Goal: Information Seeking & Learning: Learn about a topic

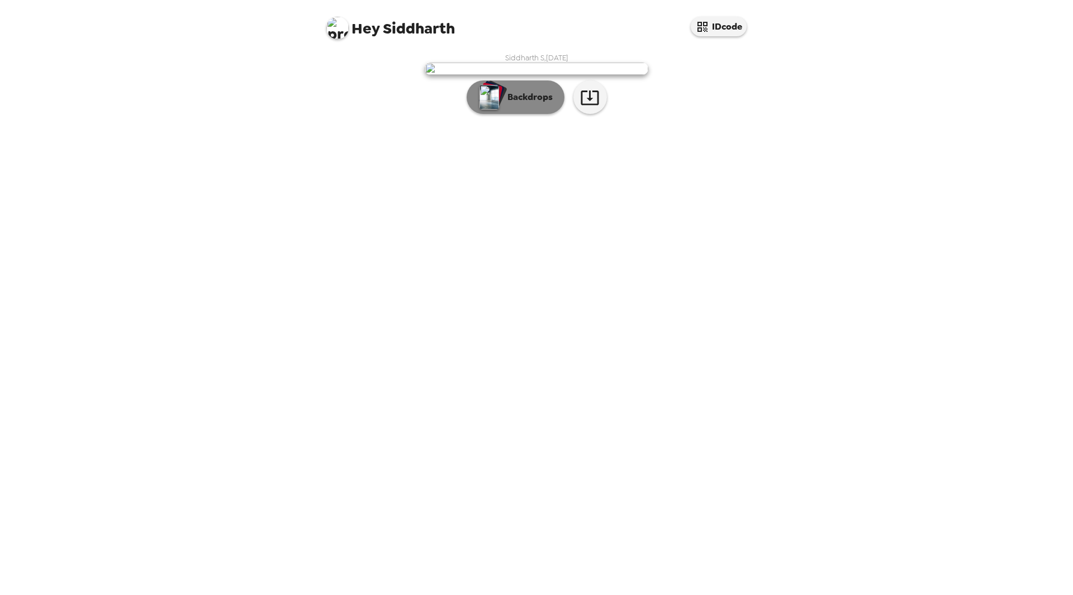
click at [540, 104] on p "Backdrops" at bounding box center [527, 97] width 51 height 13
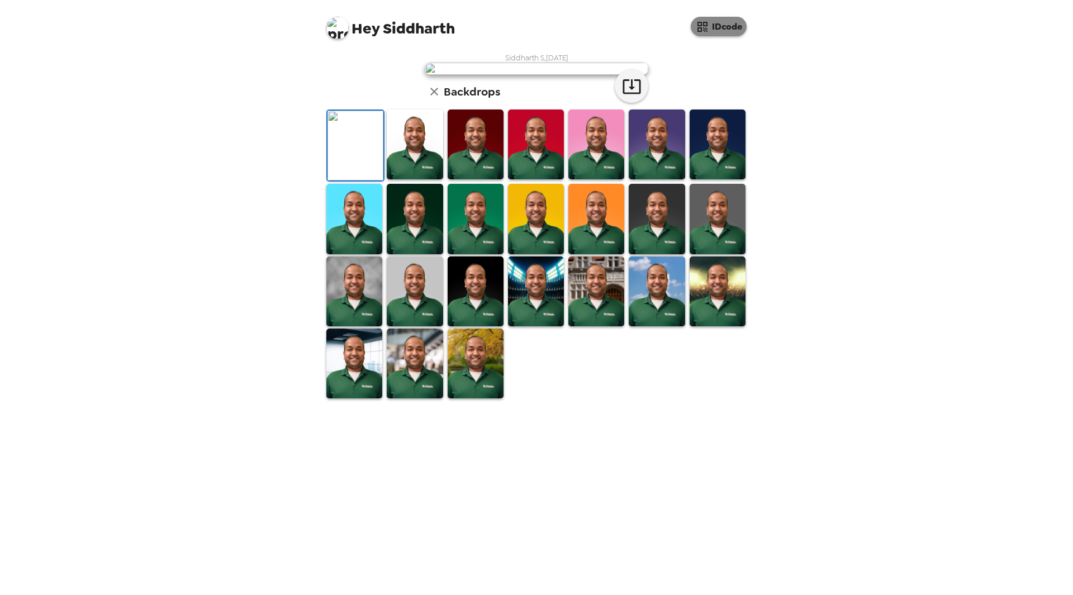
click at [731, 29] on button "IDcode" at bounding box center [719, 27] width 56 height 20
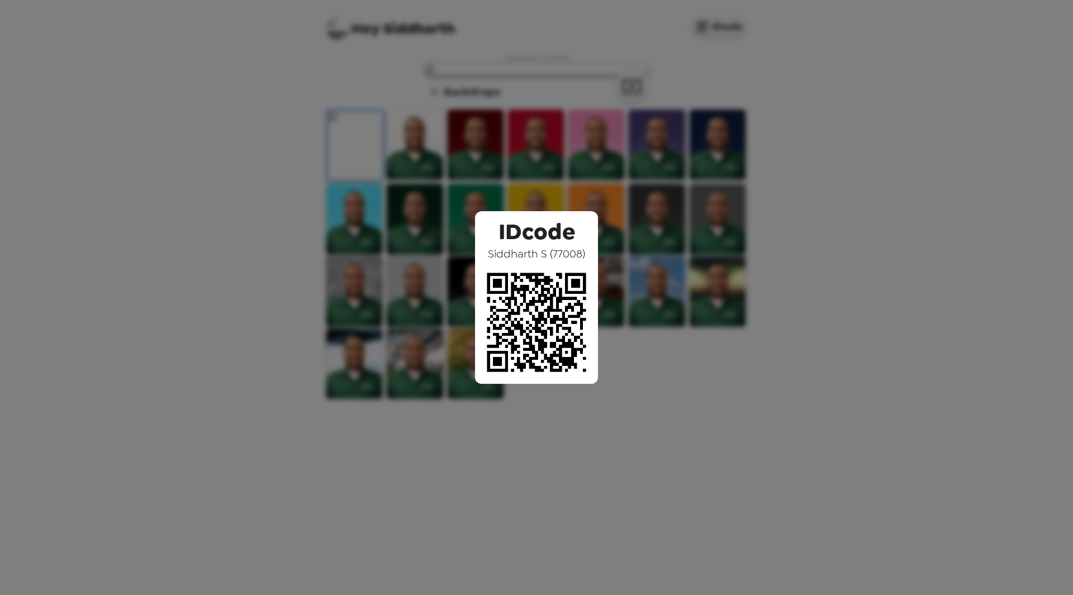
click at [660, 171] on div "IDcode Siddharth S ( 77008 )" at bounding box center [536, 297] width 1073 height 595
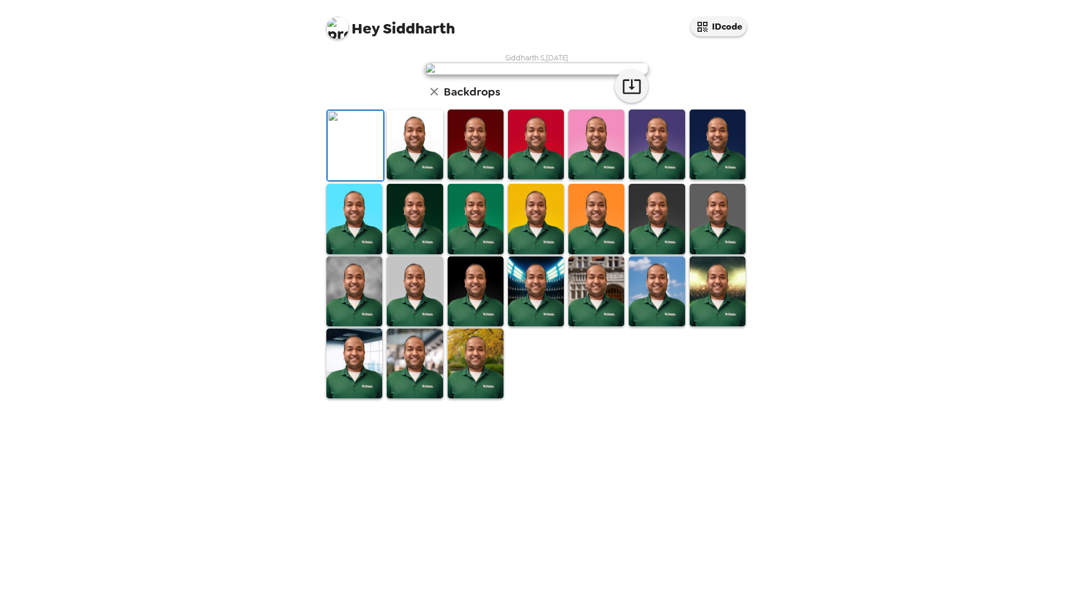
click at [527, 326] on img at bounding box center [536, 292] width 56 height 70
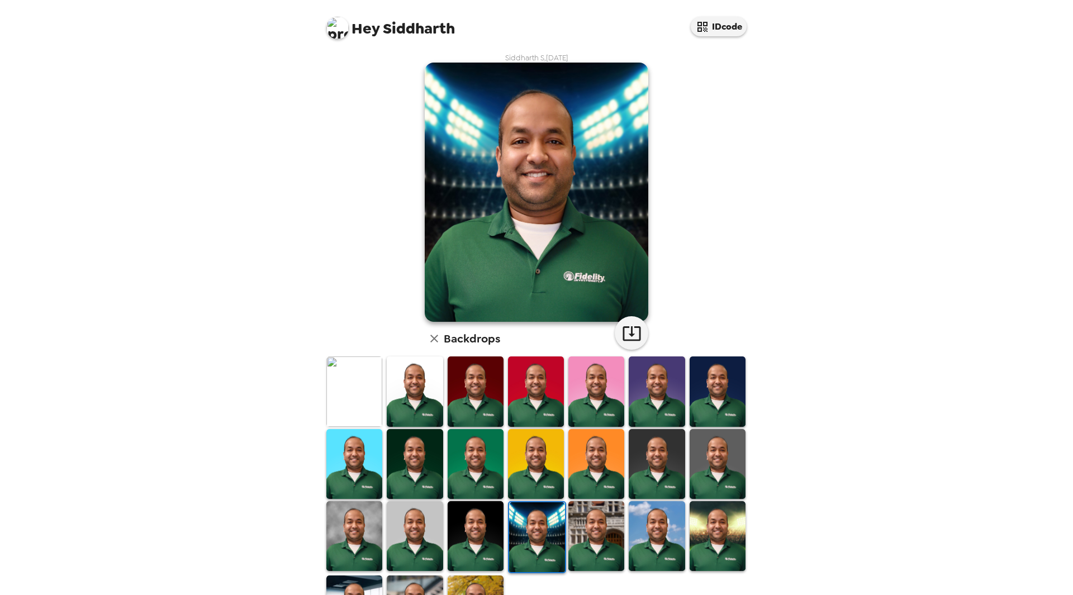
click at [589, 527] on img at bounding box center [596, 536] width 56 height 70
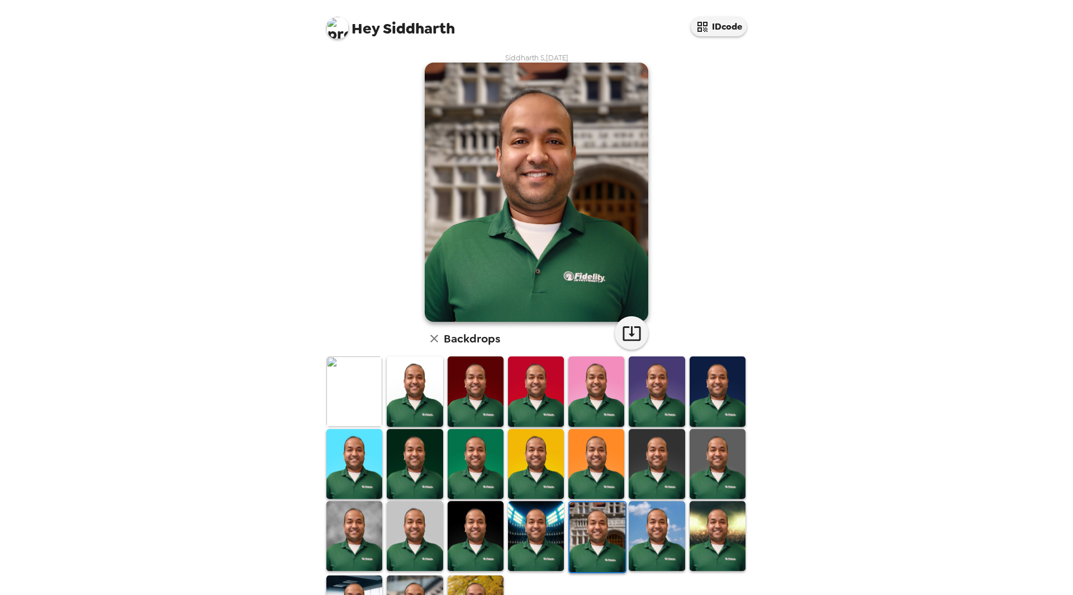
click at [654, 529] on img at bounding box center [657, 536] width 56 height 70
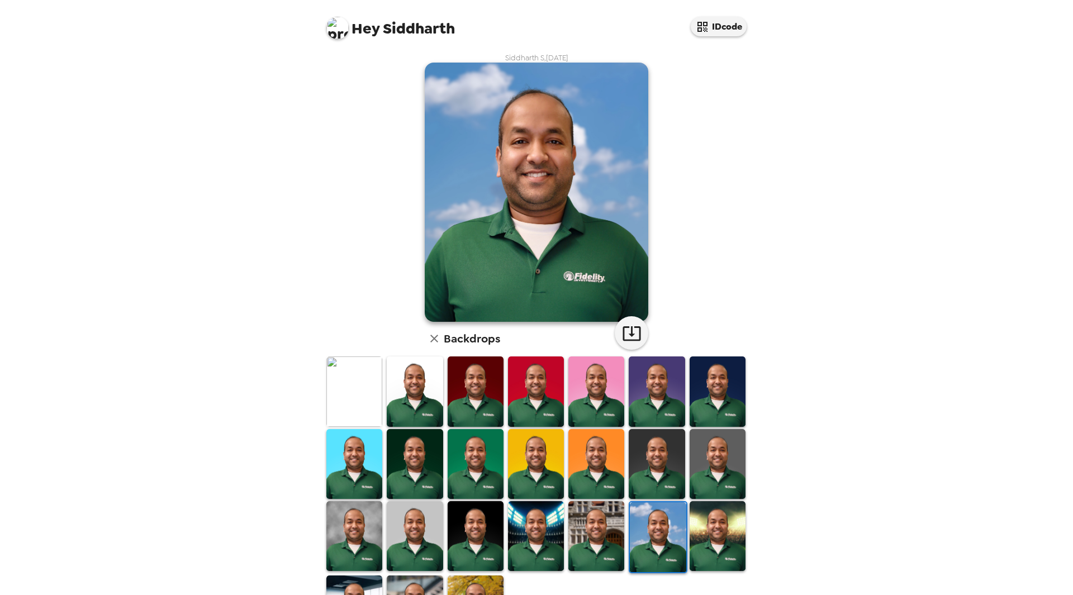
click at [409, 382] on img at bounding box center [415, 392] width 56 height 70
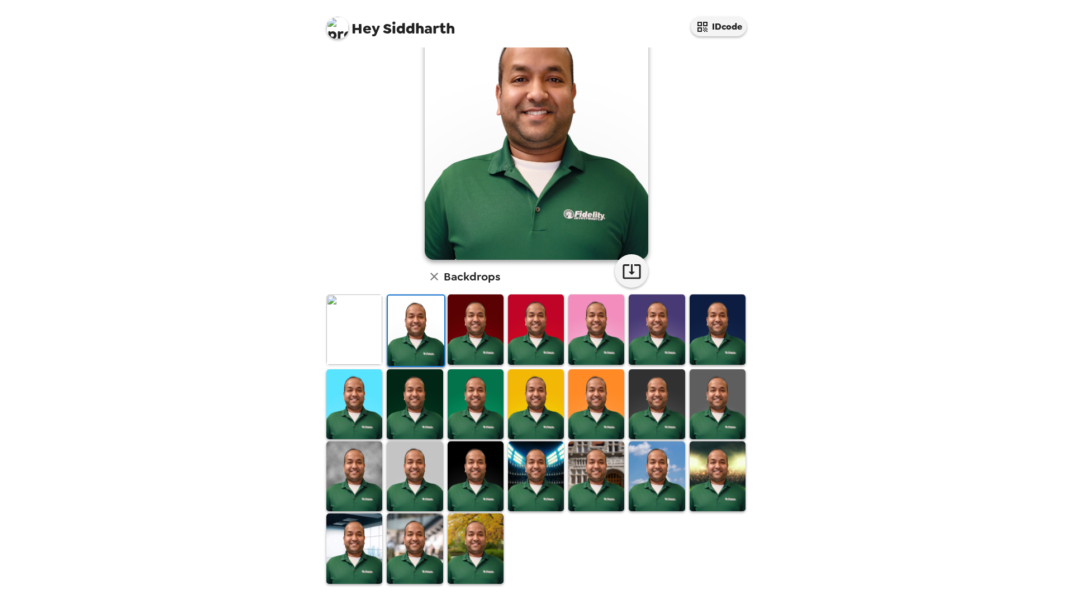
scroll to position [63, 0]
click at [418, 388] on img at bounding box center [415, 404] width 56 height 70
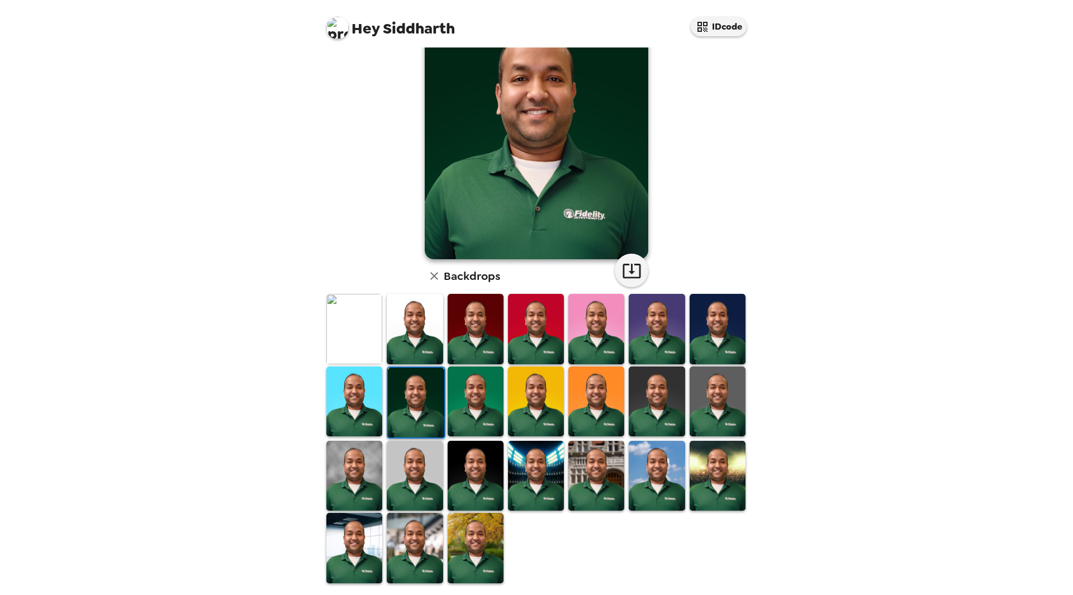
click at [454, 395] on img at bounding box center [476, 402] width 56 height 70
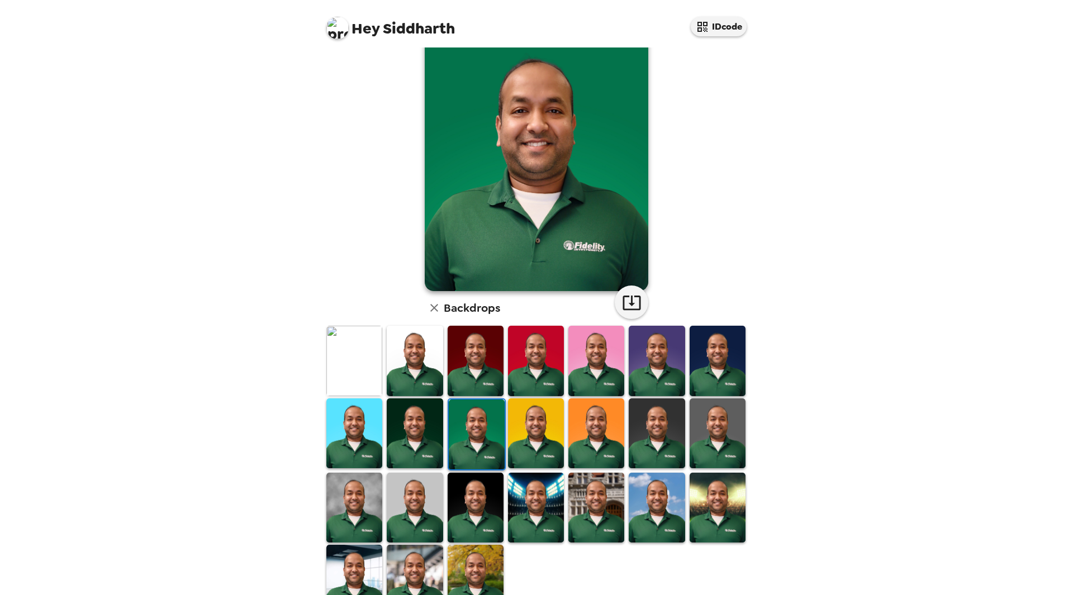
scroll to position [0, 0]
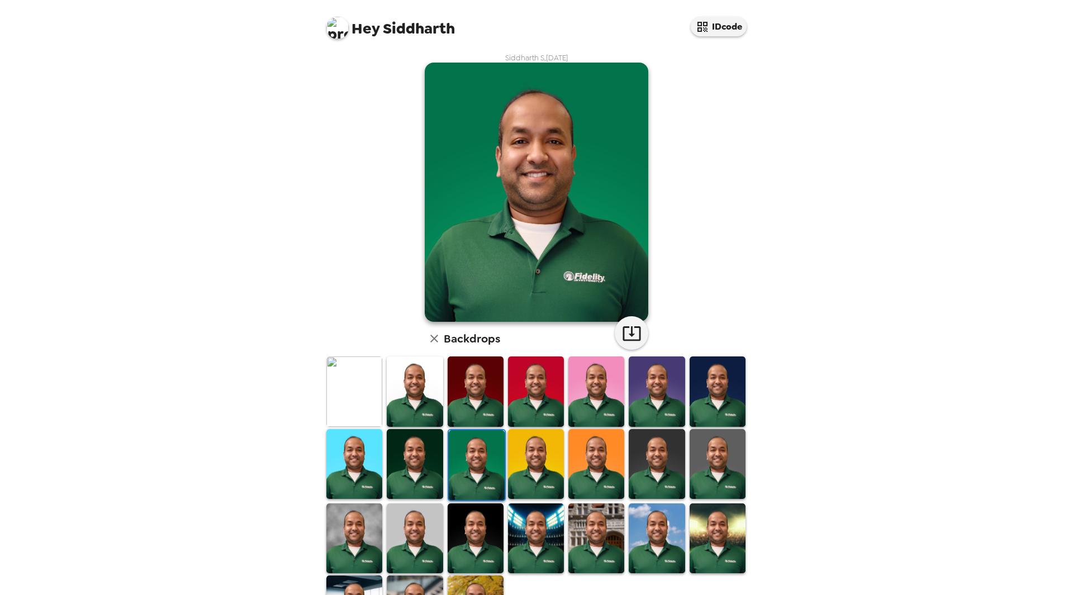
drag, startPoint x: 473, startPoint y: 444, endPoint x: 468, endPoint y: 443, distance: 5.6
click at [468, 443] on img at bounding box center [477, 465] width 56 height 70
click at [625, 329] on icon "button" at bounding box center [632, 334] width 20 height 20
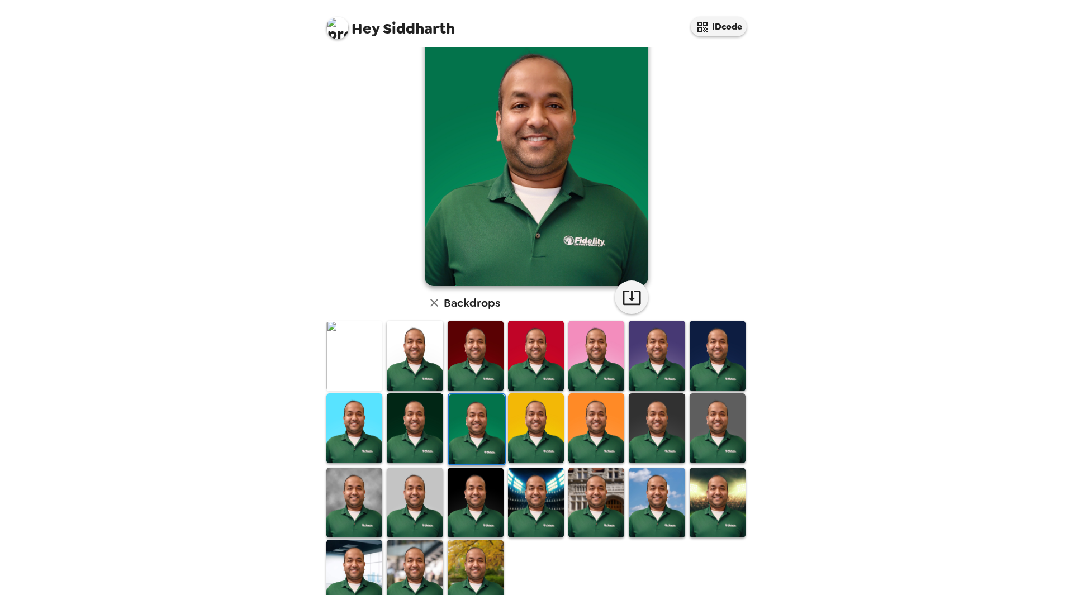
scroll to position [63, 0]
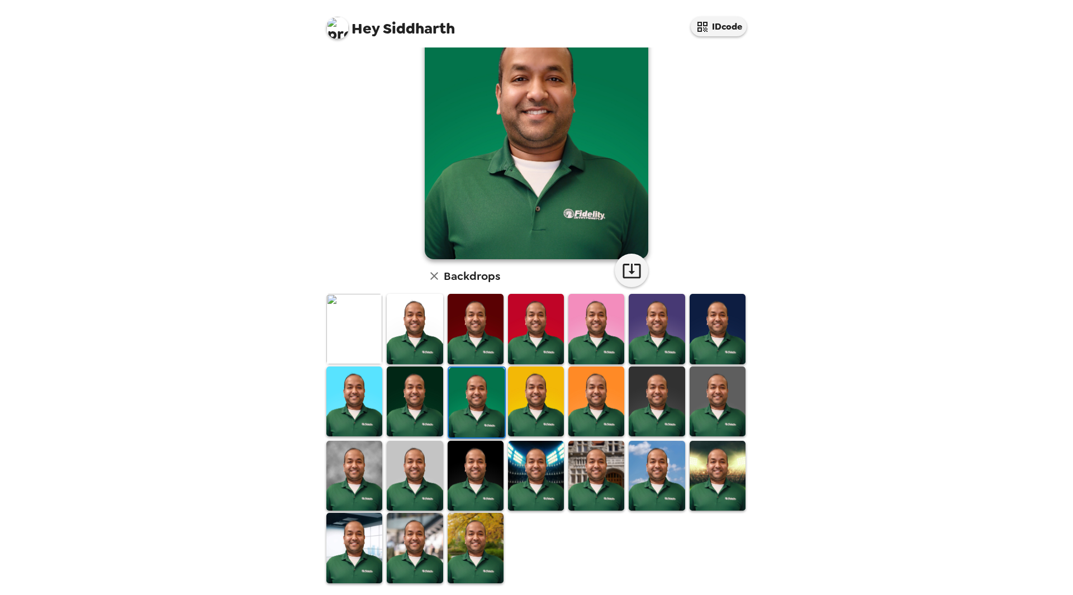
click at [609, 472] on img at bounding box center [596, 476] width 56 height 70
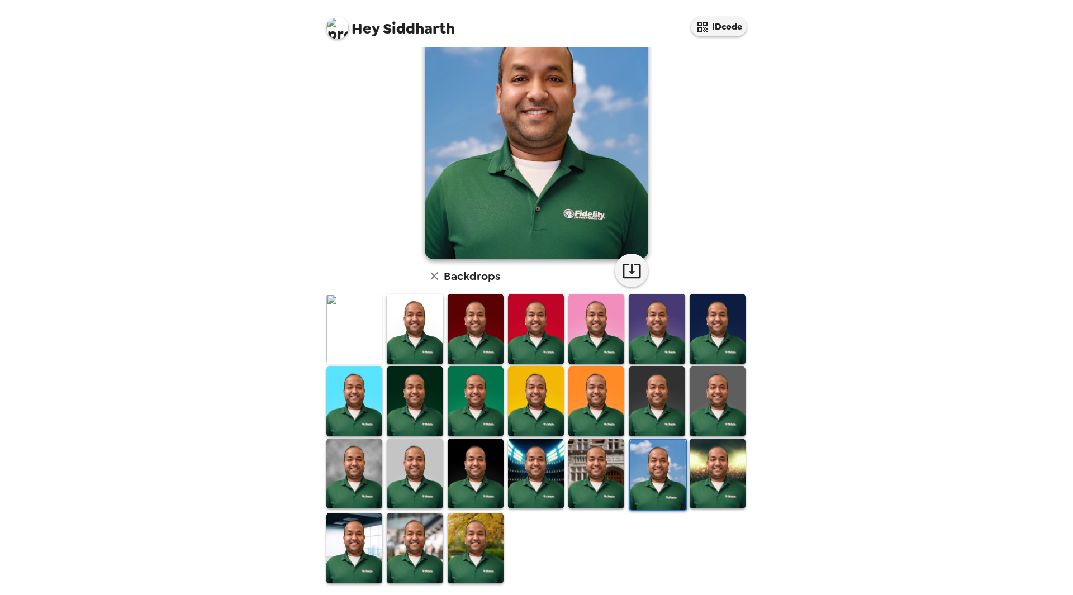
click at [471, 547] on img at bounding box center [476, 548] width 56 height 70
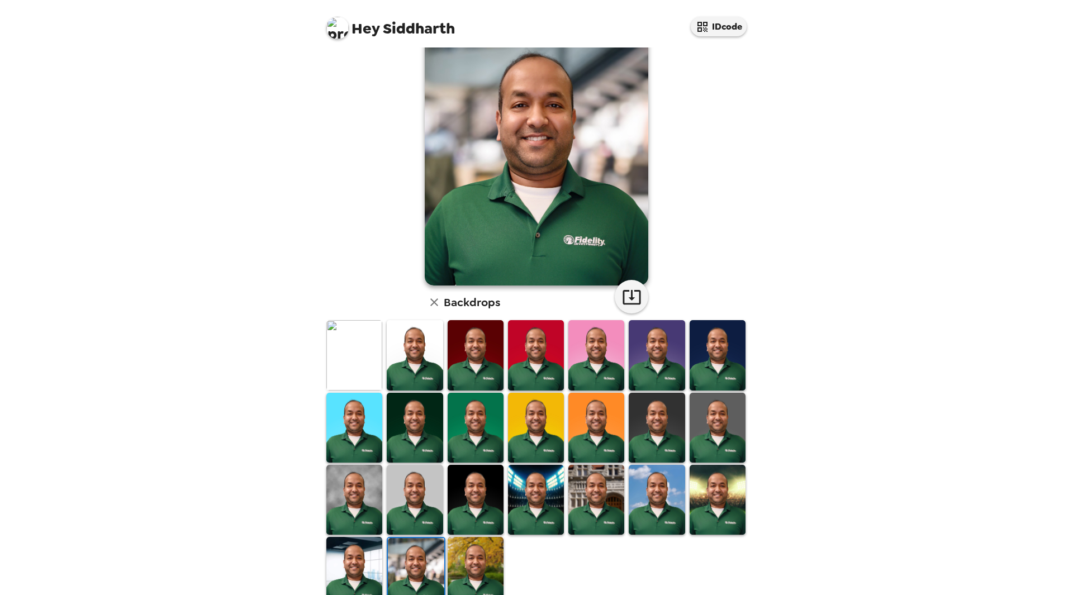
scroll to position [56, 0]
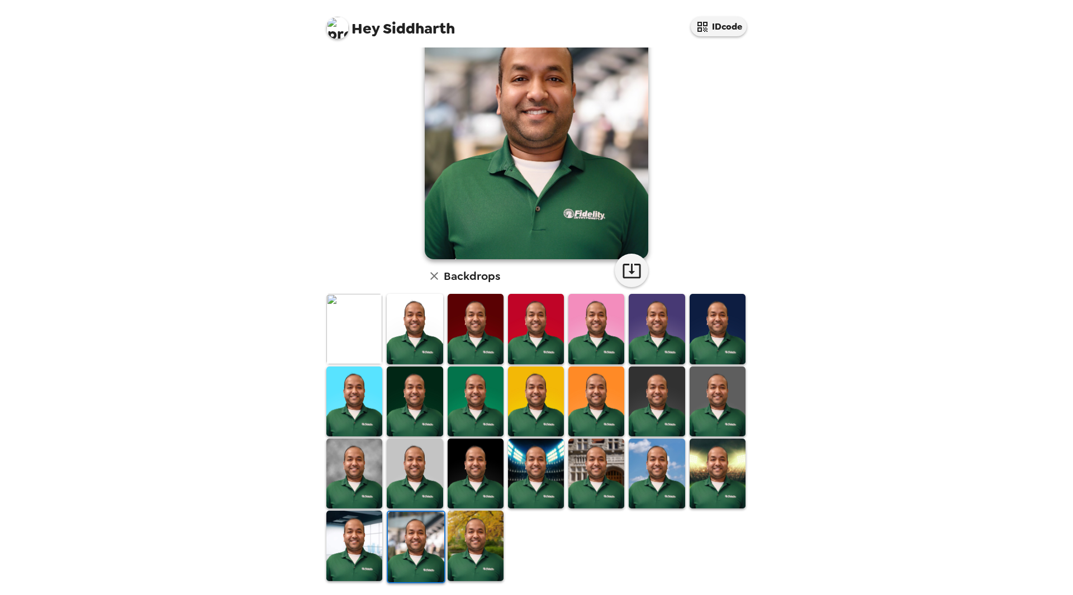
click at [407, 470] on img at bounding box center [415, 474] width 56 height 70
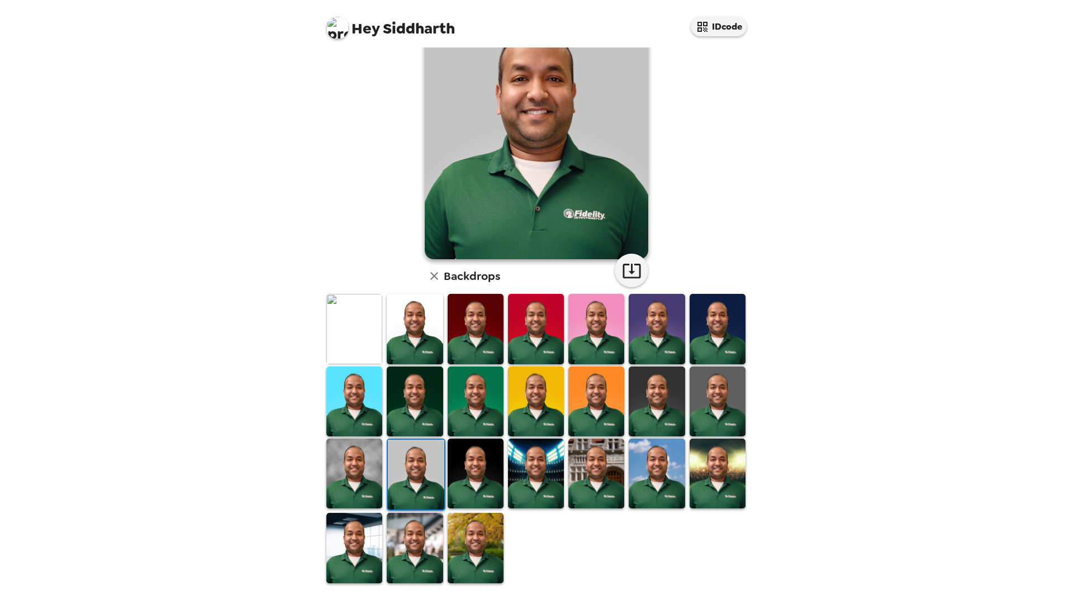
click at [362, 531] on img at bounding box center [354, 548] width 56 height 70
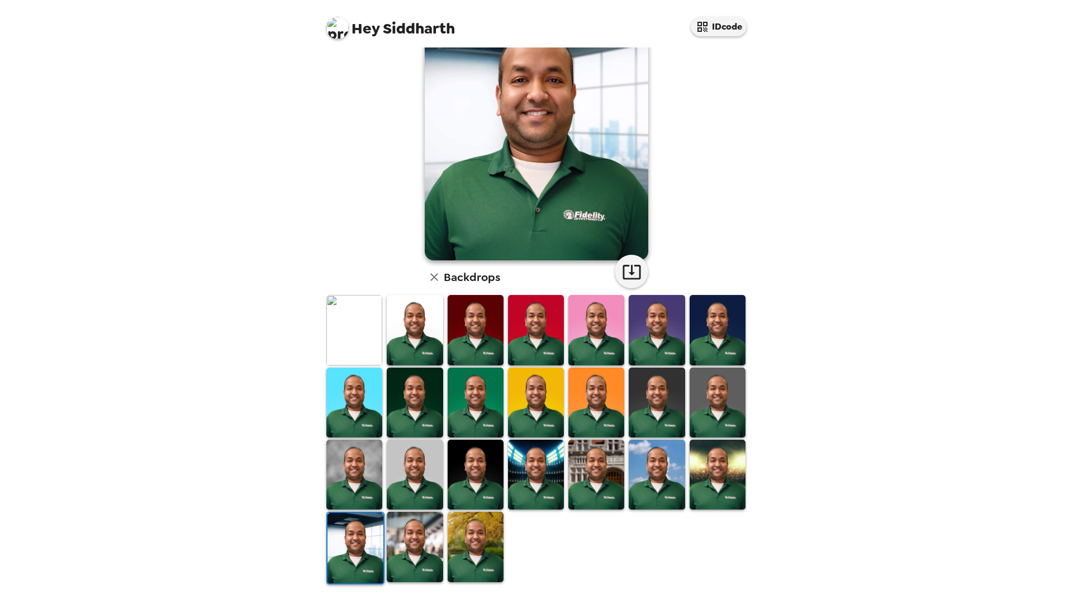
scroll to position [63, 0]
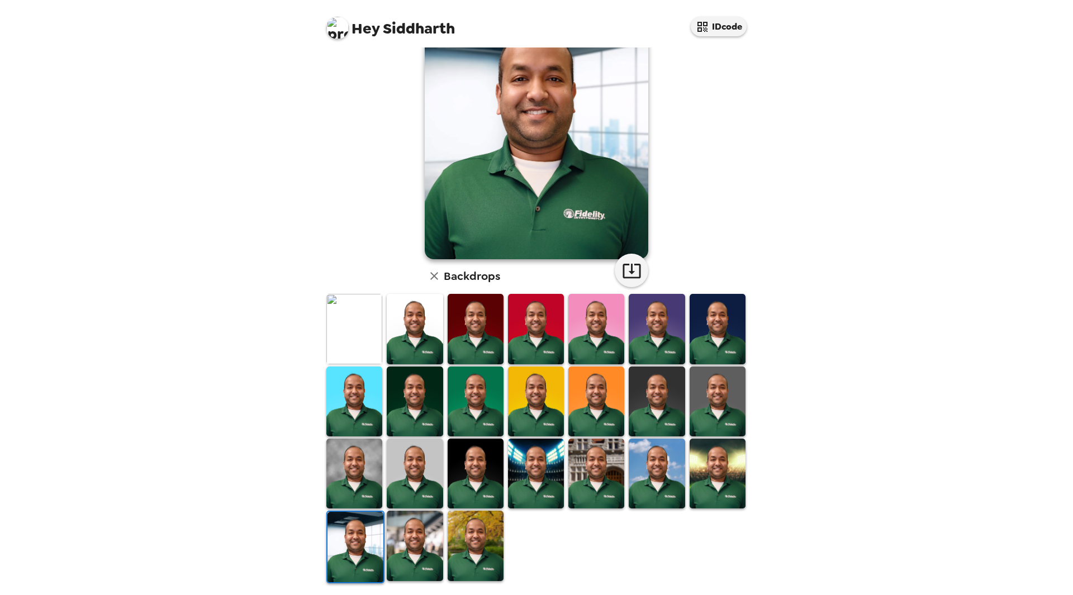
click at [424, 547] on img at bounding box center [415, 546] width 56 height 70
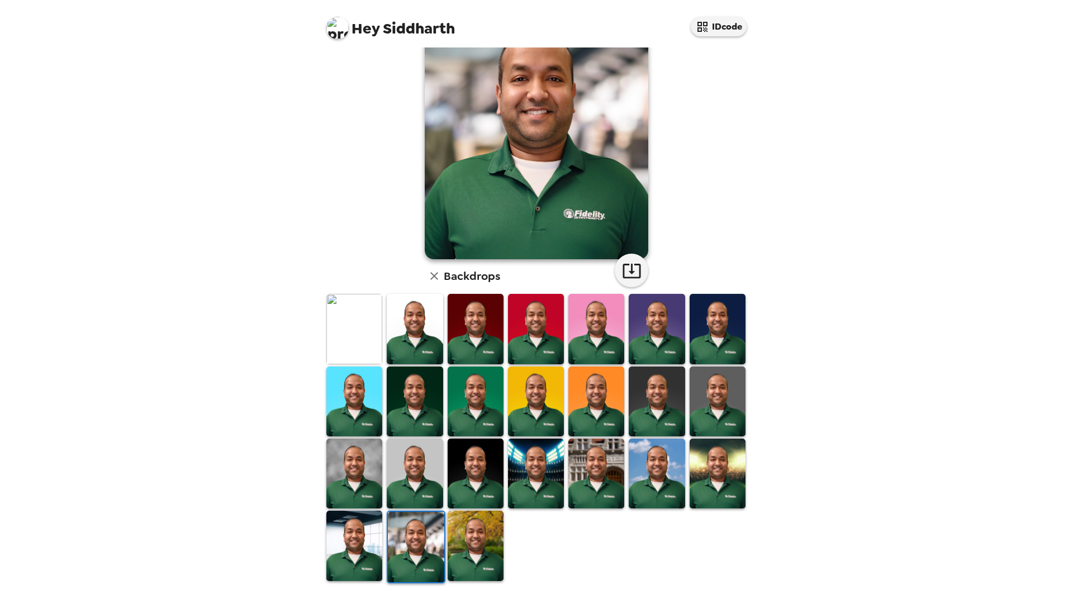
click at [530, 457] on img at bounding box center [536, 474] width 56 height 70
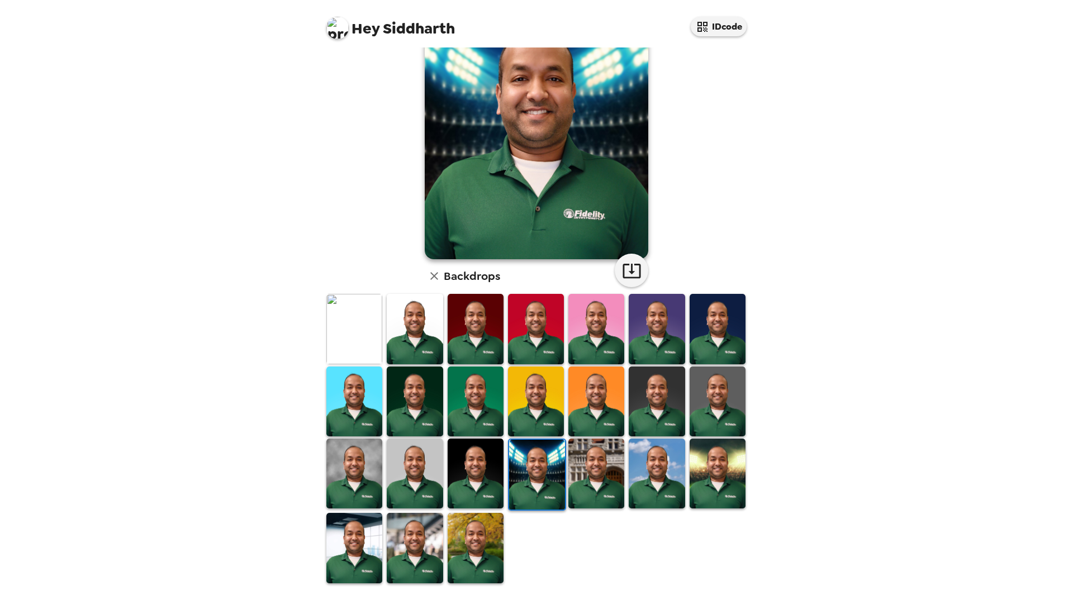
click at [420, 548] on img at bounding box center [415, 548] width 56 height 70
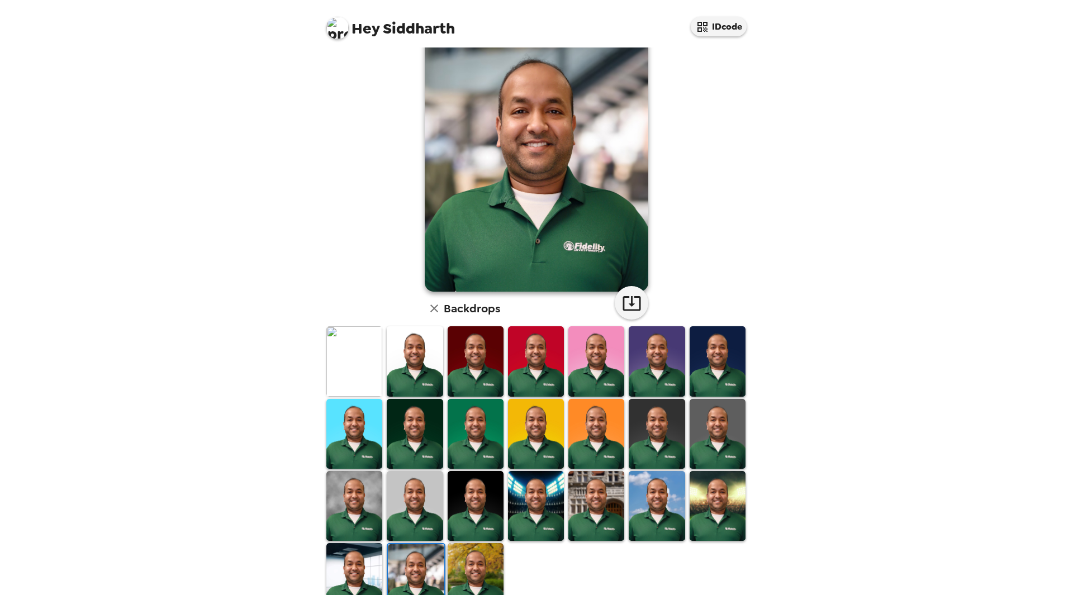
scroll to position [0, 0]
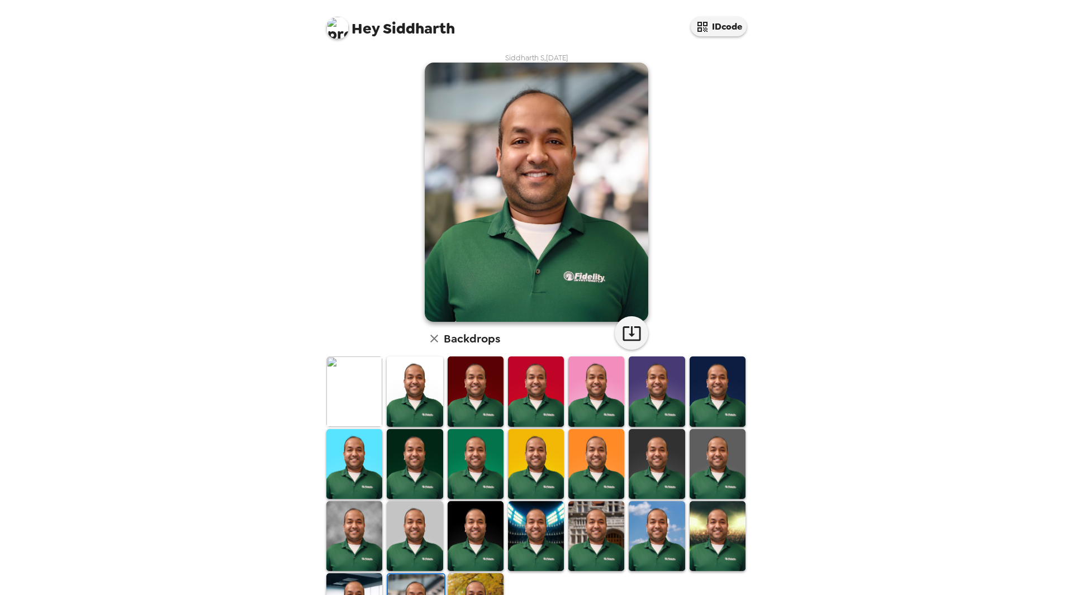
click at [933, 286] on div "Hey Siddharth IDcode Siddharth S , 09-22-2025 Backdrops" at bounding box center [536, 297] width 1073 height 595
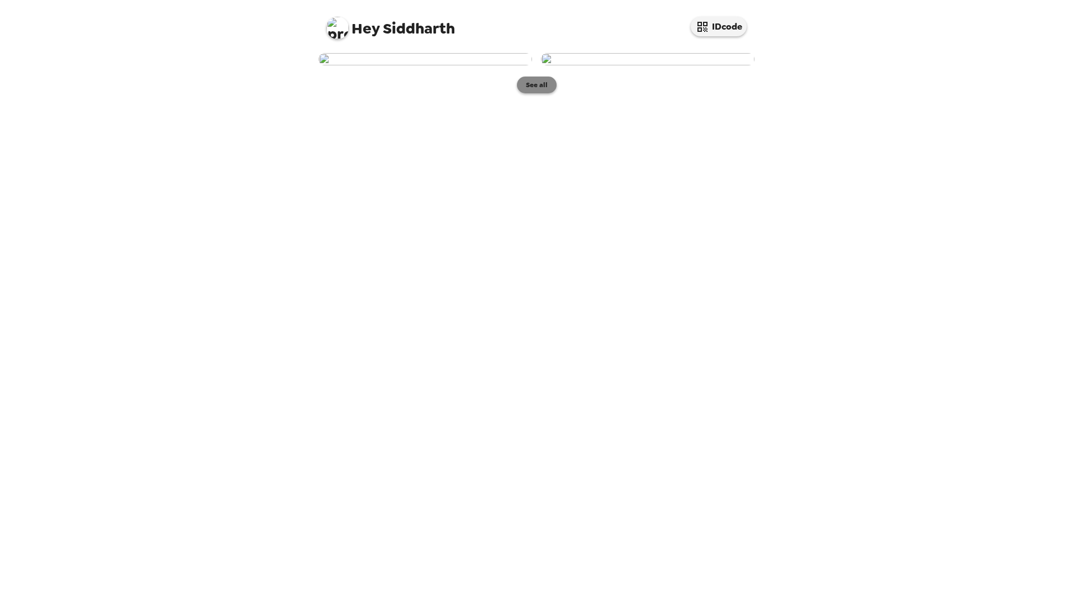
click at [536, 93] on button "See all" at bounding box center [537, 85] width 40 height 17
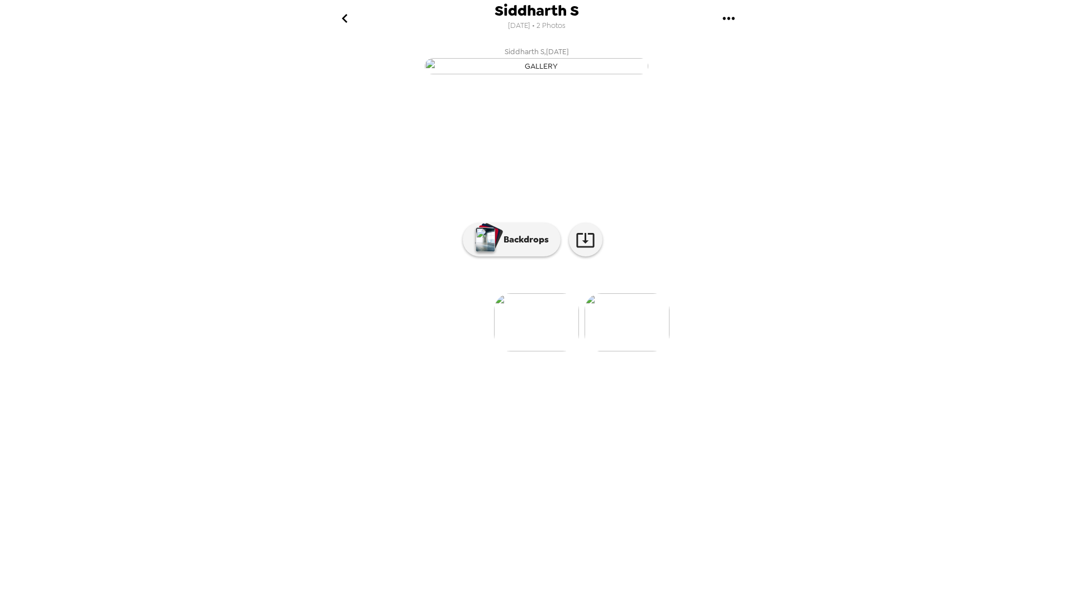
click at [623, 352] on img at bounding box center [627, 322] width 85 height 58
click at [433, 352] on img at bounding box center [447, 322] width 85 height 58
click at [617, 352] on img at bounding box center [627, 322] width 85 height 58
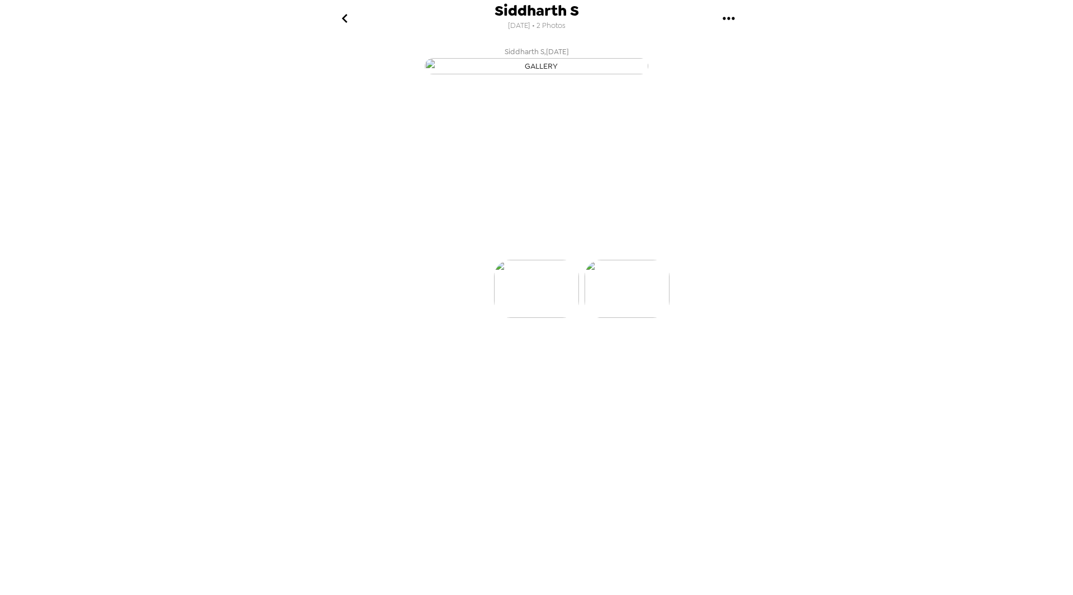
scroll to position [0, 89]
click at [456, 352] on img at bounding box center [447, 322] width 85 height 58
click at [630, 352] on img at bounding box center [627, 322] width 85 height 58
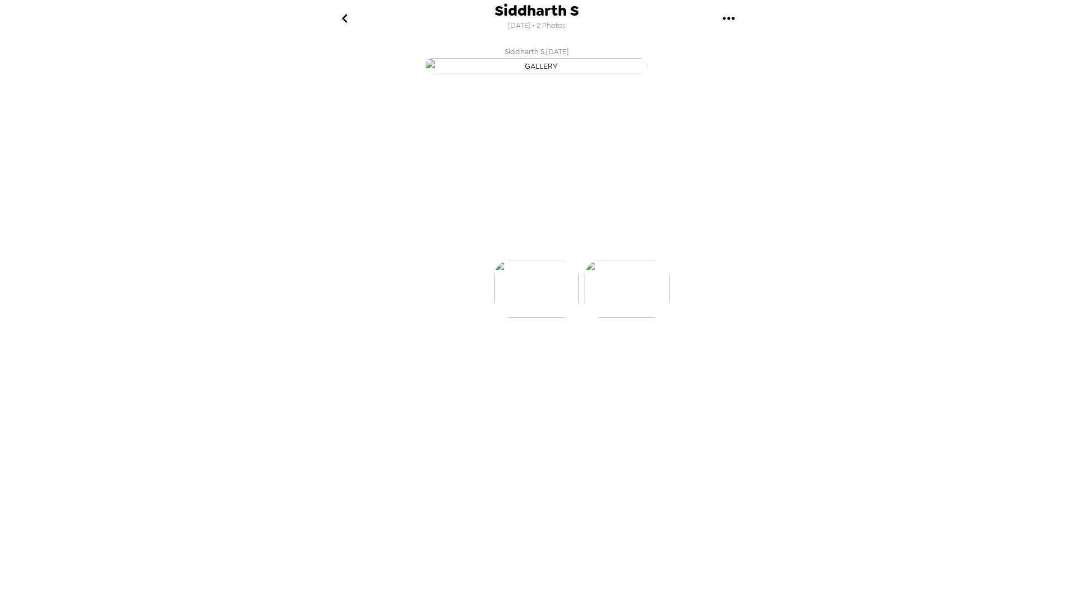
scroll to position [0, 89]
click at [348, 23] on icon "go back" at bounding box center [345, 19] width 18 height 18
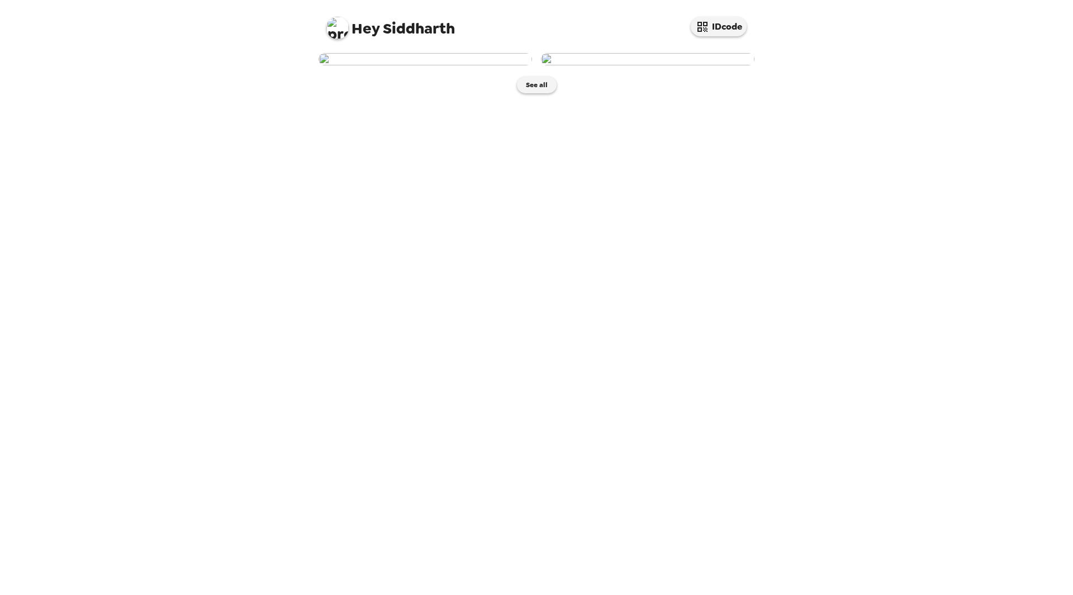
click at [464, 65] on img at bounding box center [426, 59] width 214 height 12
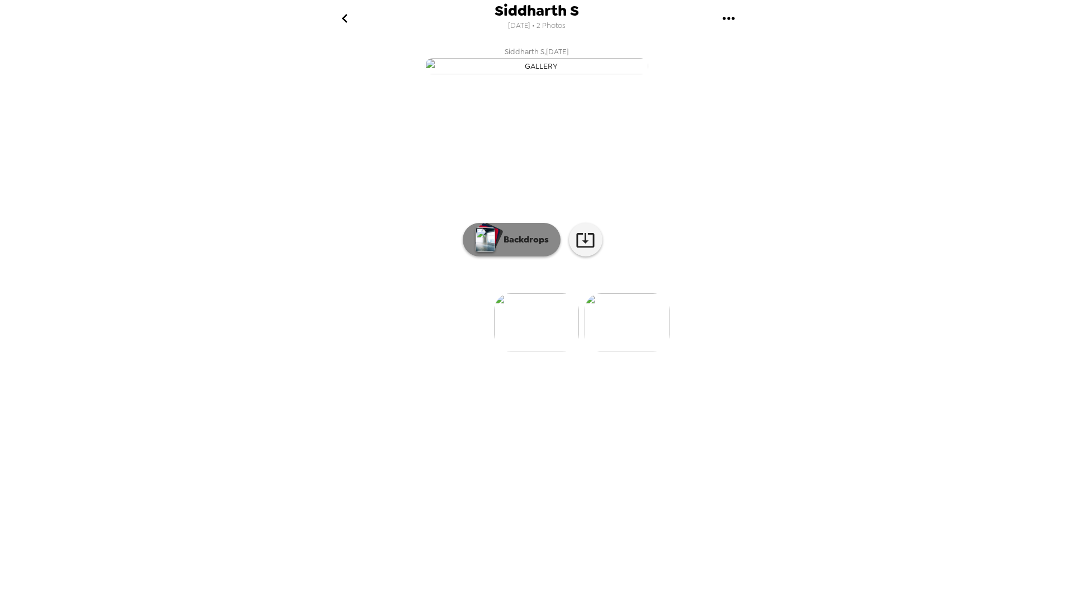
click at [510, 247] on p "Backdrops" at bounding box center [523, 239] width 51 height 13
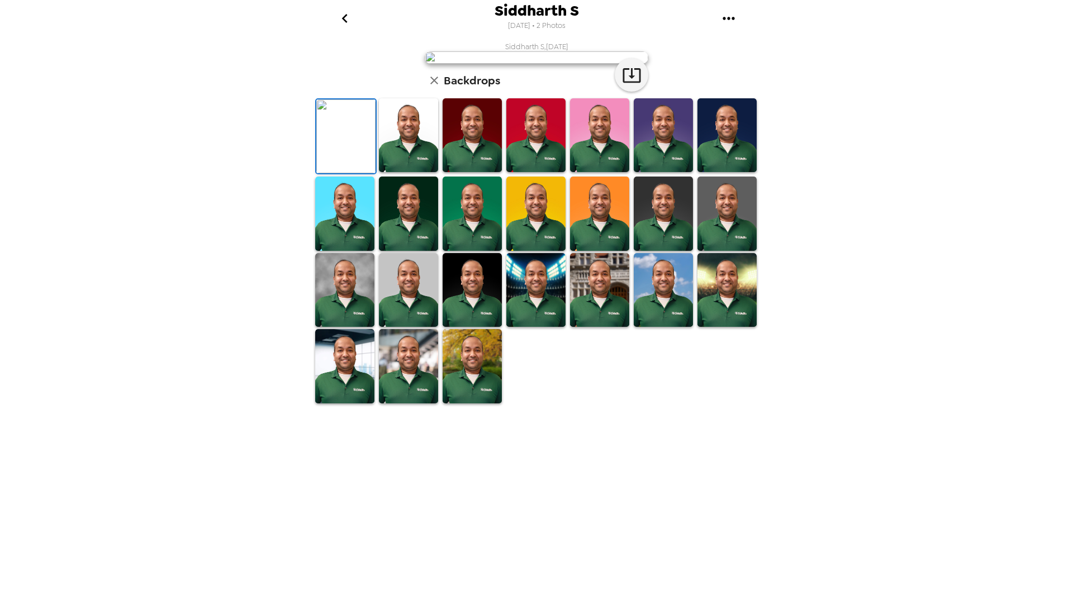
click at [418, 172] on img at bounding box center [408, 135] width 59 height 74
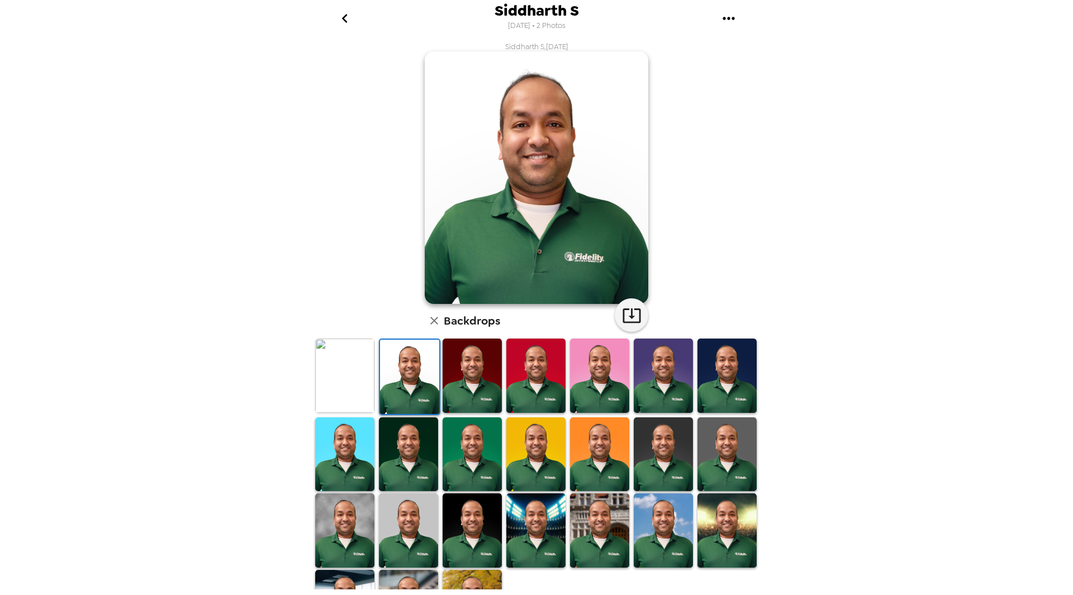
click at [392, 451] on img at bounding box center [408, 455] width 59 height 74
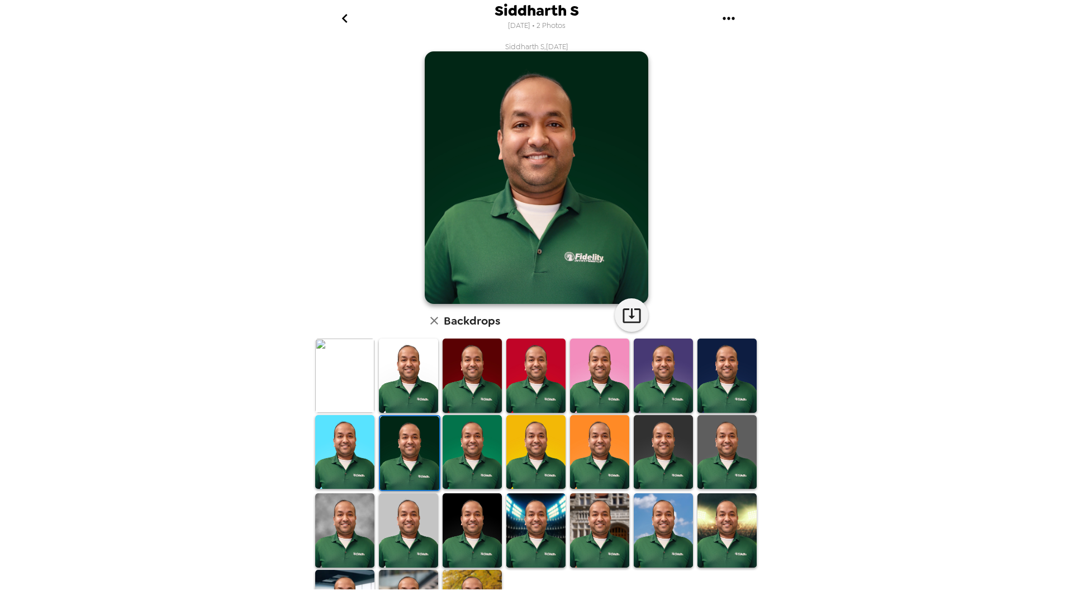
drag, startPoint x: 469, startPoint y: 433, endPoint x: 442, endPoint y: 445, distance: 29.3
click at [470, 433] on img at bounding box center [472, 452] width 59 height 74
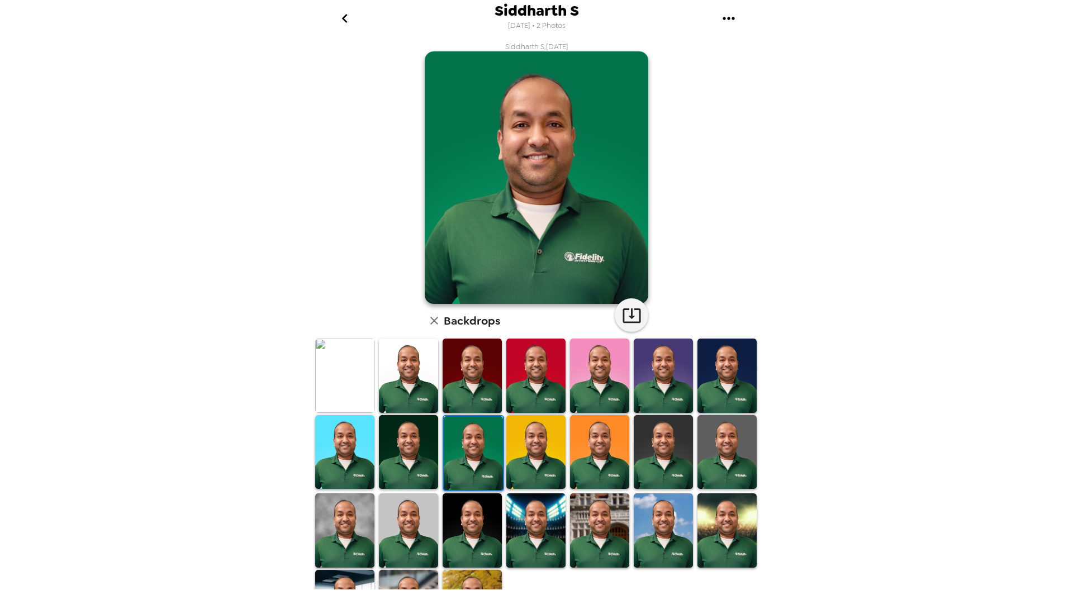
click at [423, 449] on img at bounding box center [408, 452] width 59 height 74
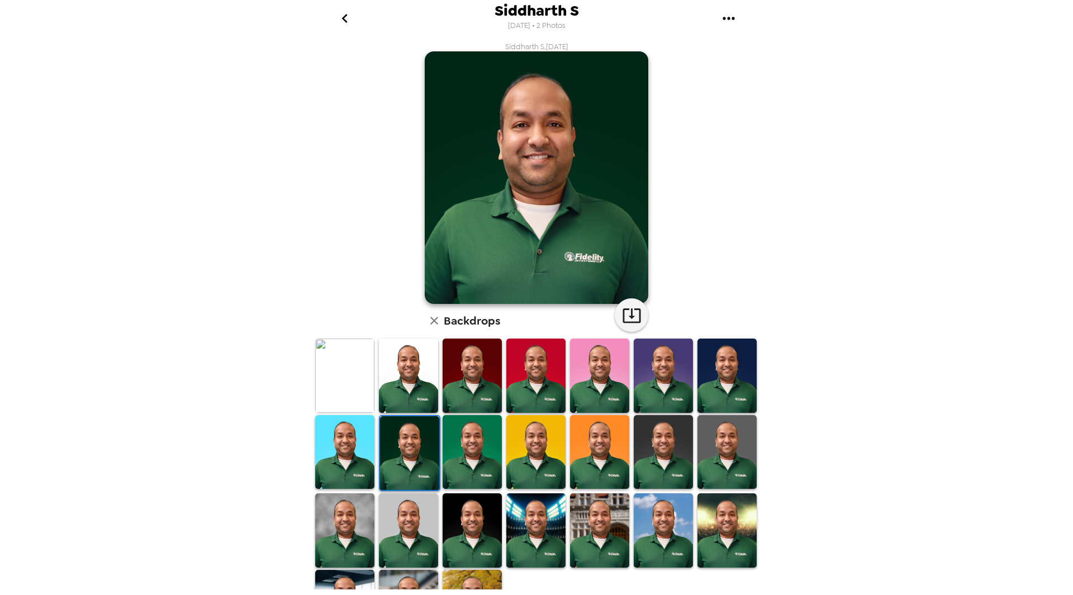
click at [478, 452] on img at bounding box center [472, 452] width 59 height 74
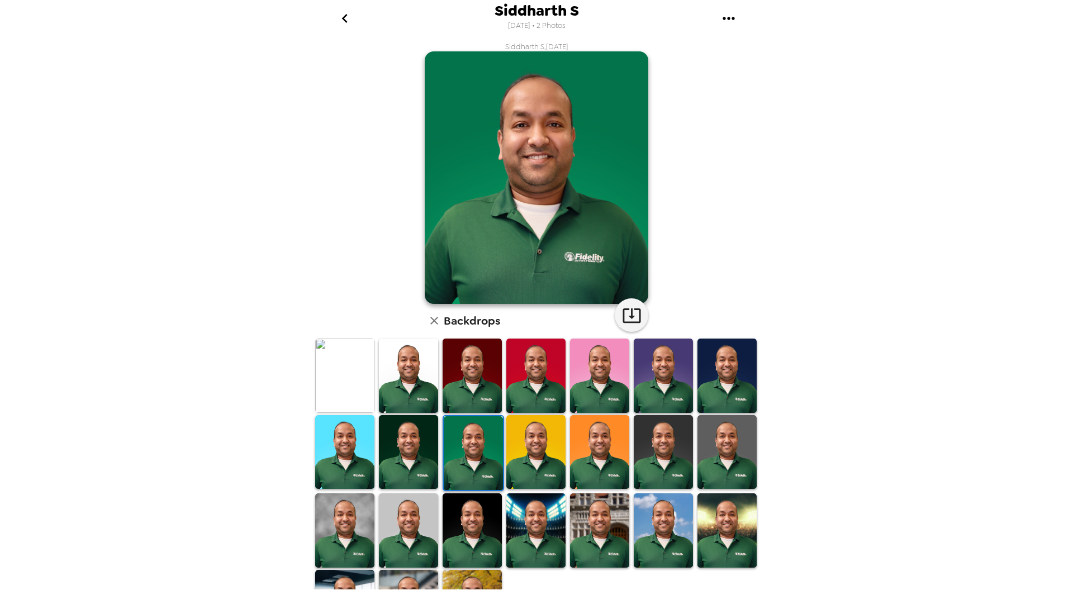
click at [524, 515] on img at bounding box center [535, 531] width 59 height 74
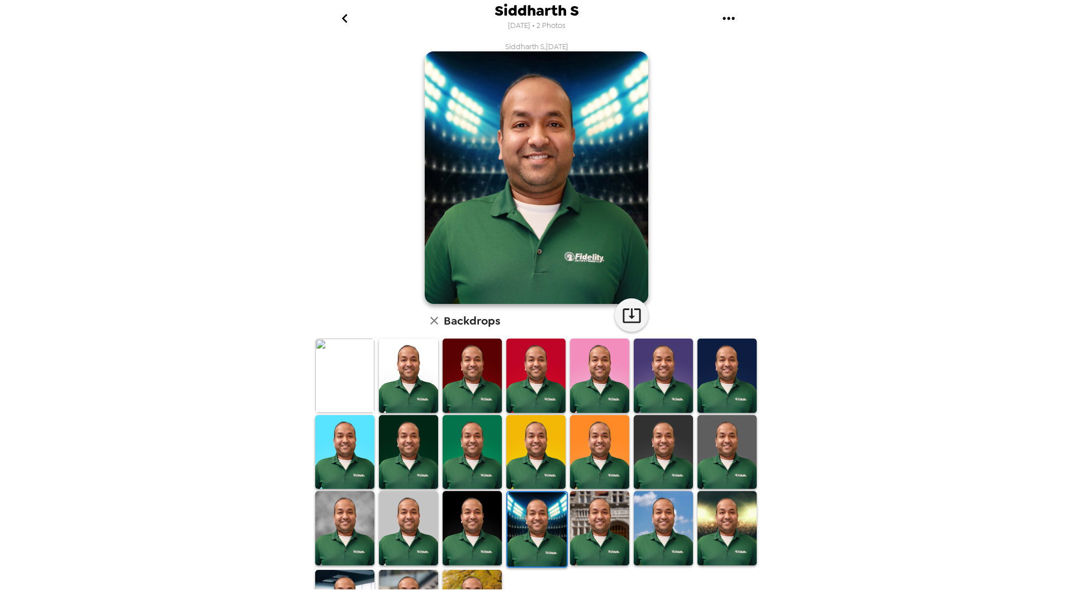
drag, startPoint x: 642, startPoint y: 517, endPoint x: 557, endPoint y: 339, distance: 197.3
click at [642, 517] on img at bounding box center [663, 528] width 59 height 74
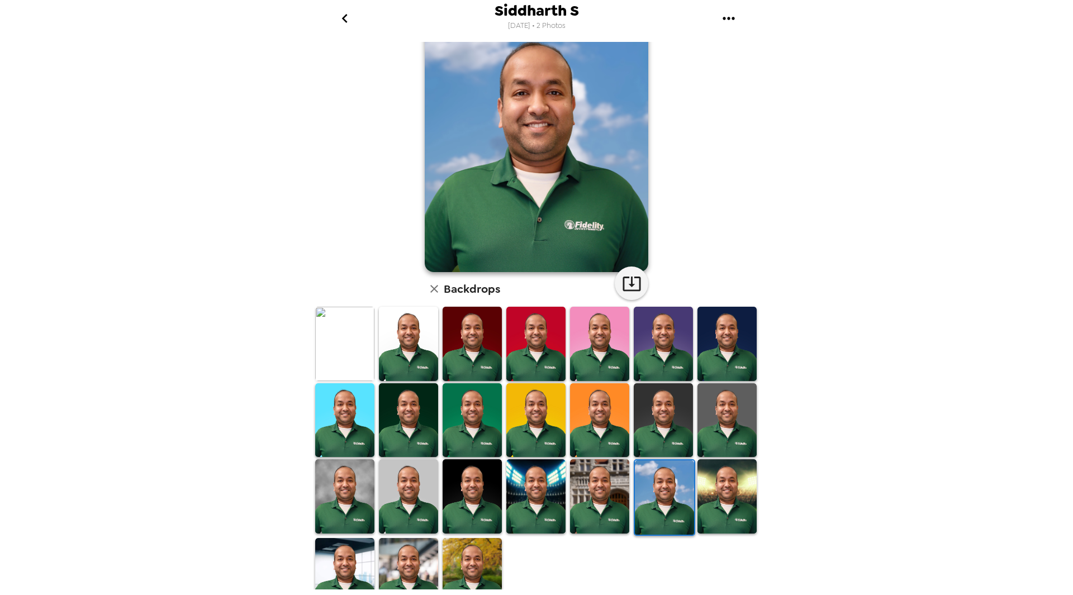
scroll to position [49, 0]
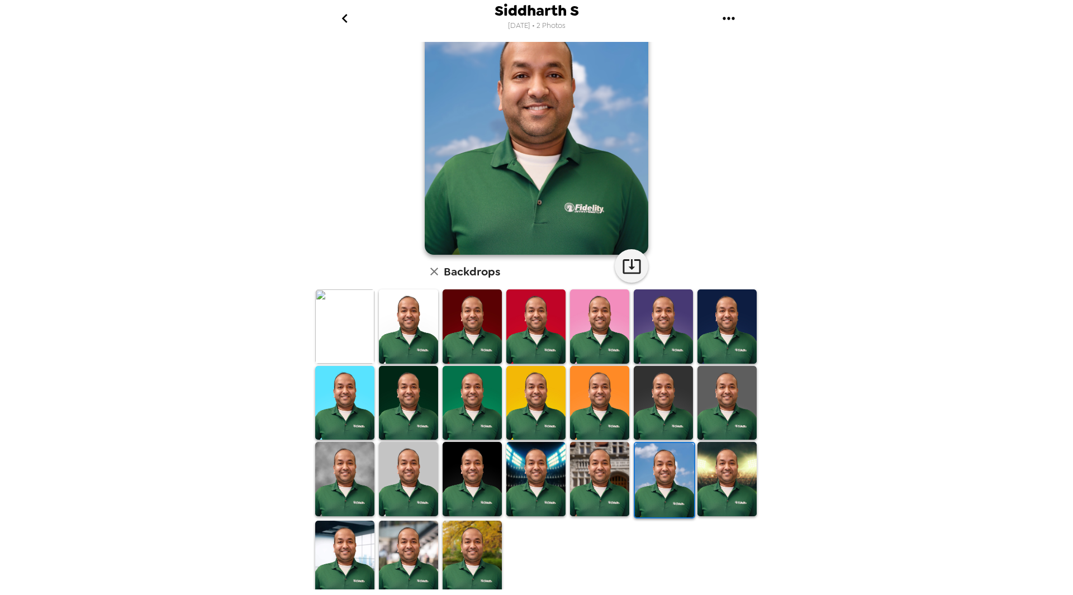
click at [390, 546] on img at bounding box center [408, 558] width 59 height 74
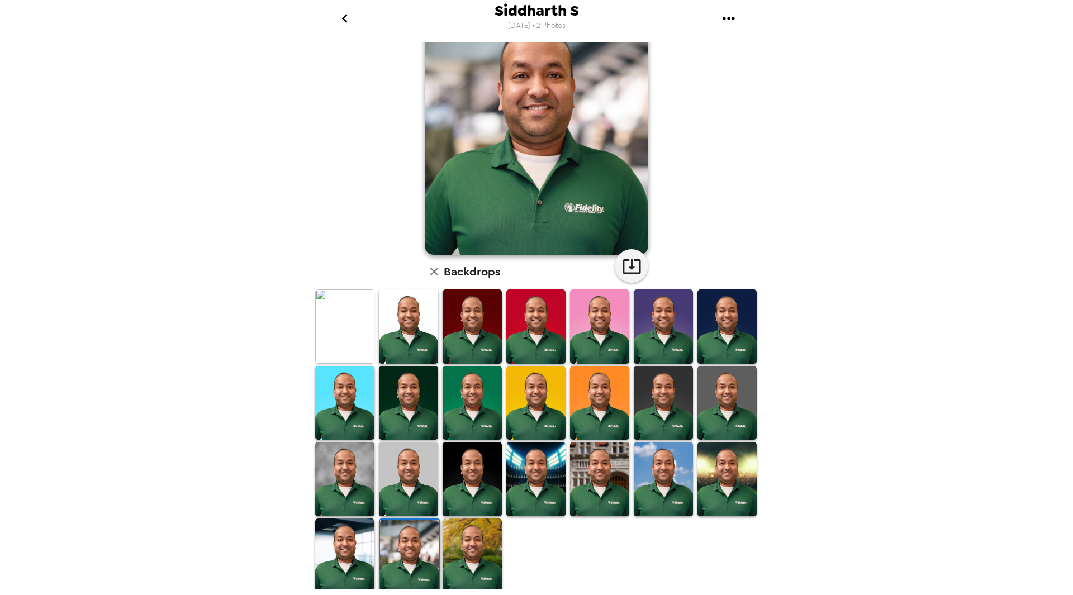
click at [347, 545] on img at bounding box center [344, 556] width 59 height 74
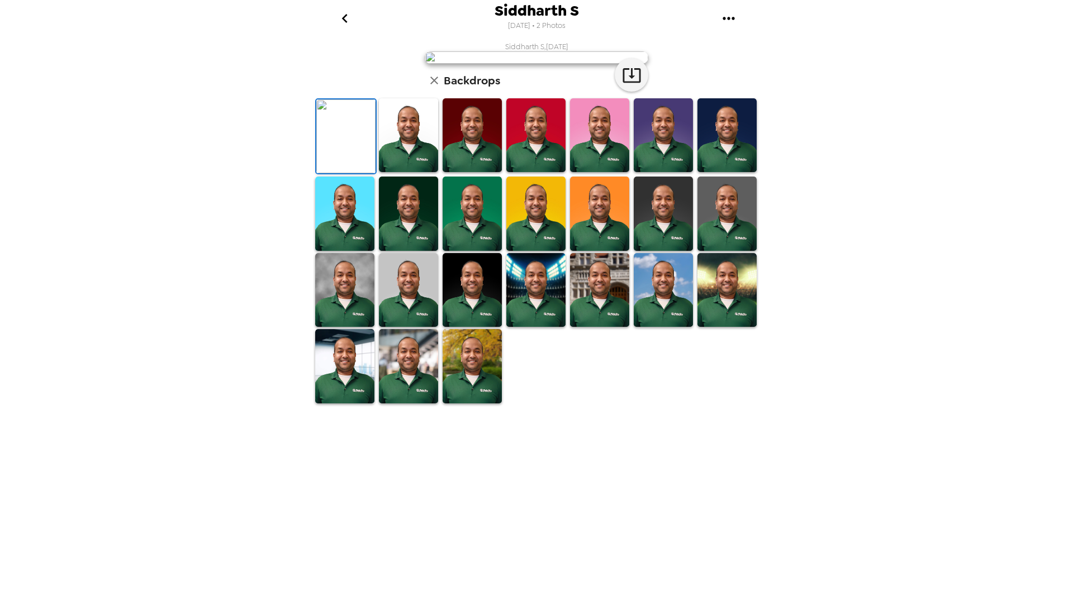
click at [344, 19] on icon "go back" at bounding box center [345, 18] width 6 height 9
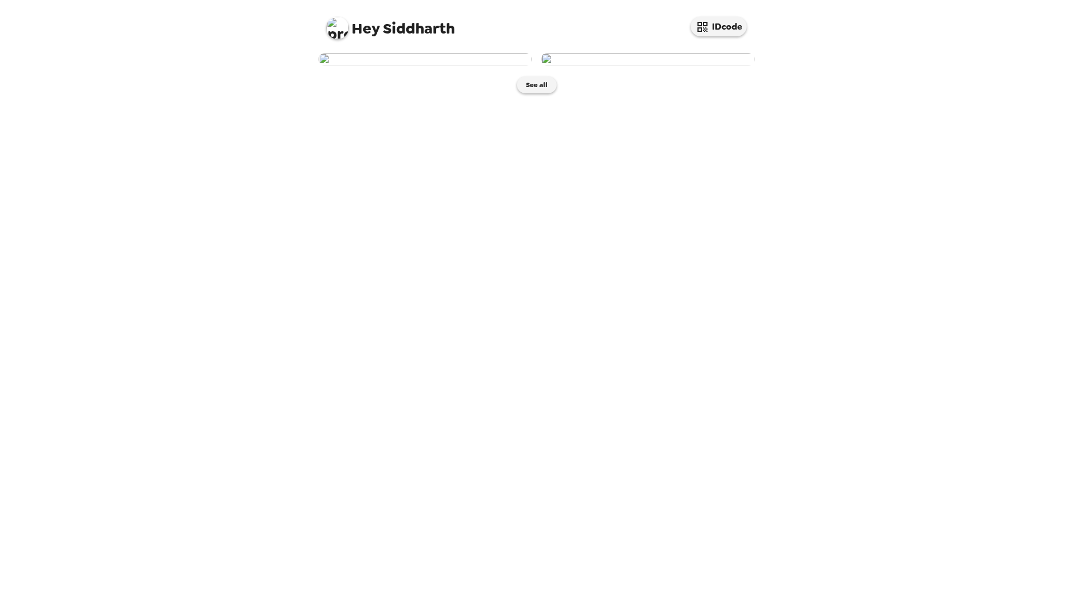
click at [423, 65] on img at bounding box center [426, 59] width 214 height 12
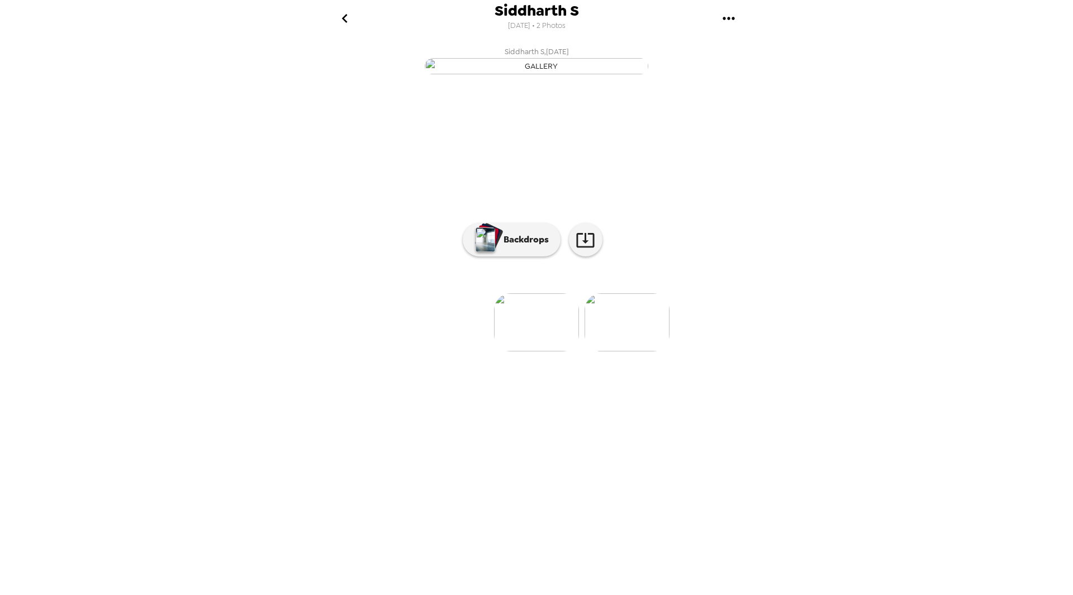
click at [625, 352] on img at bounding box center [627, 322] width 85 height 58
click at [556, 352] on img at bounding box center [537, 322] width 85 height 58
click at [551, 318] on div at bounding box center [536, 270] width 447 height 95
click at [552, 352] on img at bounding box center [537, 322] width 85 height 58
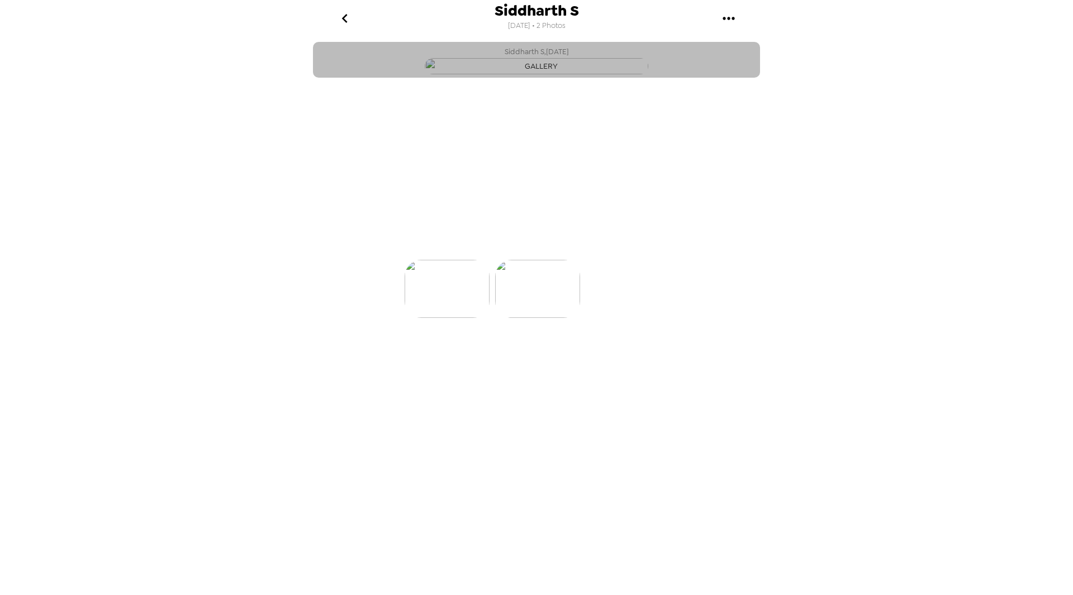
click at [560, 74] on img "button" at bounding box center [537, 66] width 224 height 16
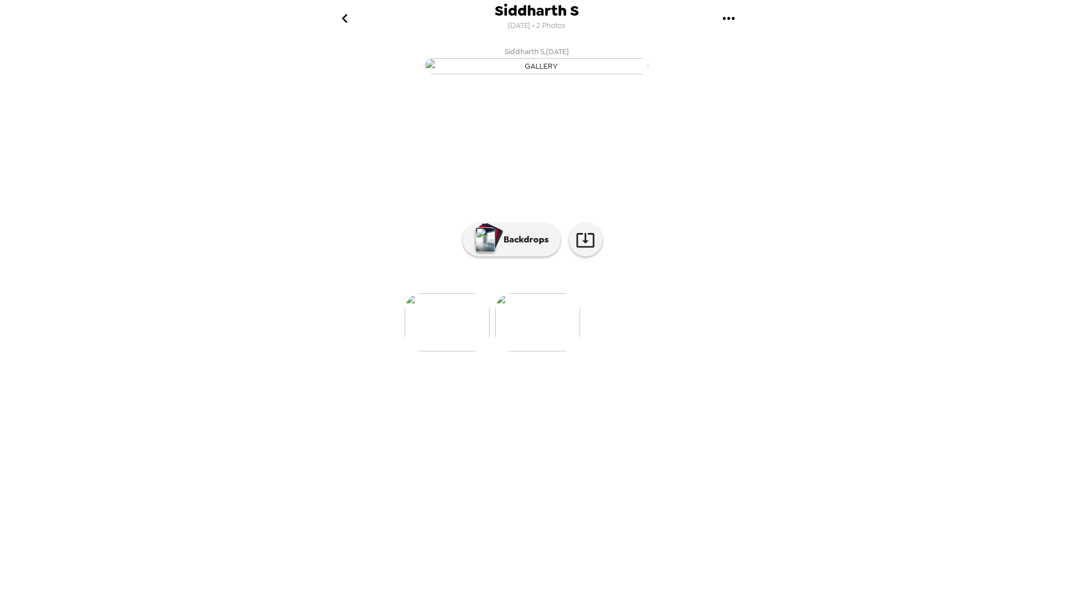
click at [564, 74] on img "button" at bounding box center [537, 66] width 224 height 16
click at [500, 257] on button "Backdrops" at bounding box center [512, 240] width 98 height 34
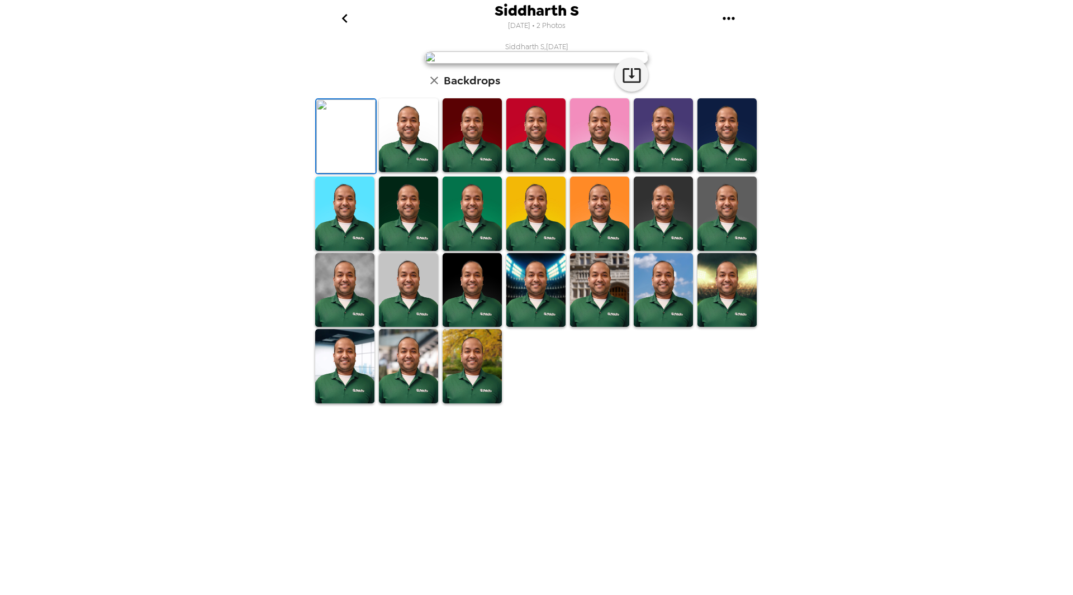
click at [467, 250] on img at bounding box center [472, 214] width 59 height 74
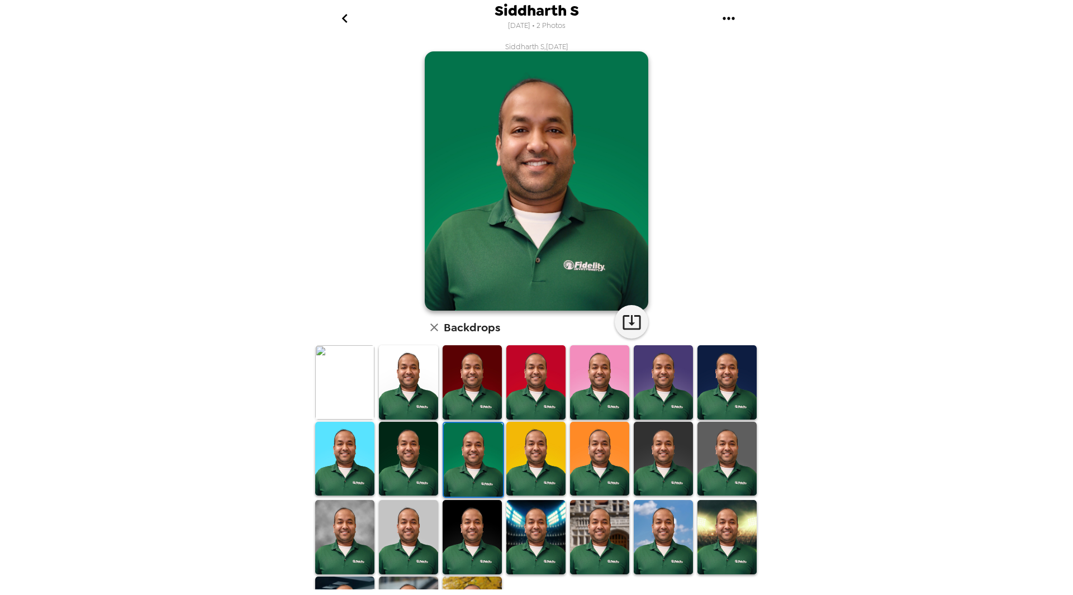
click at [435, 378] on img at bounding box center [408, 382] width 59 height 74
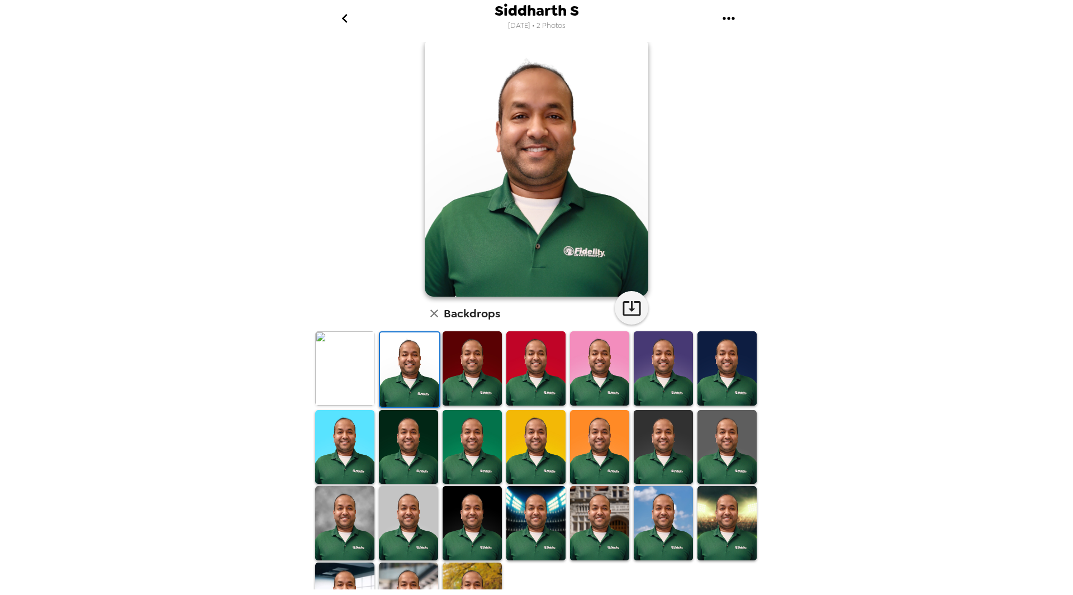
scroll to position [56, 0]
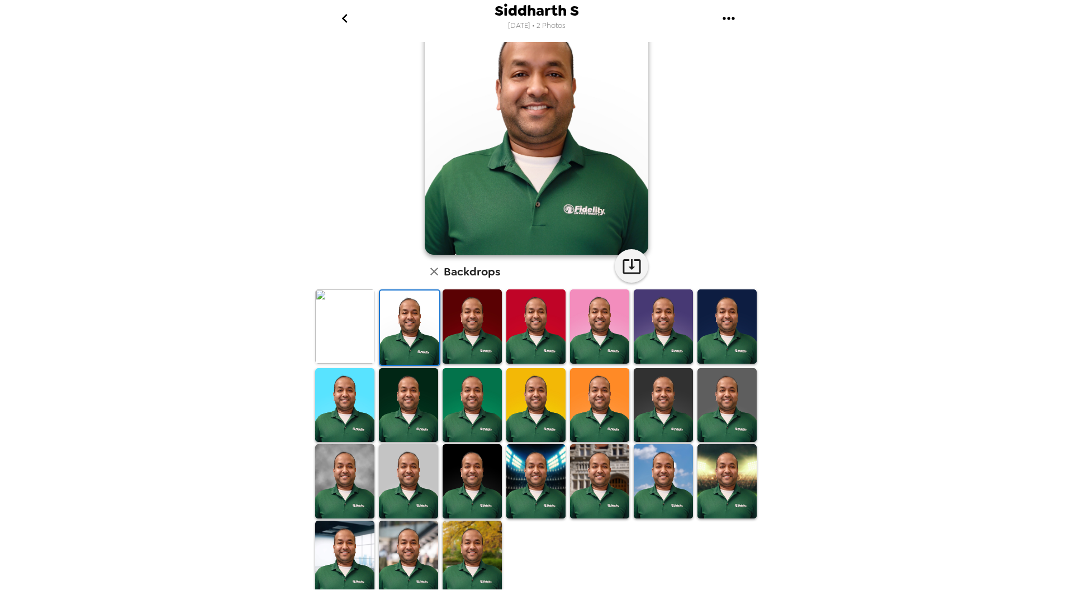
click at [406, 546] on img at bounding box center [408, 558] width 59 height 74
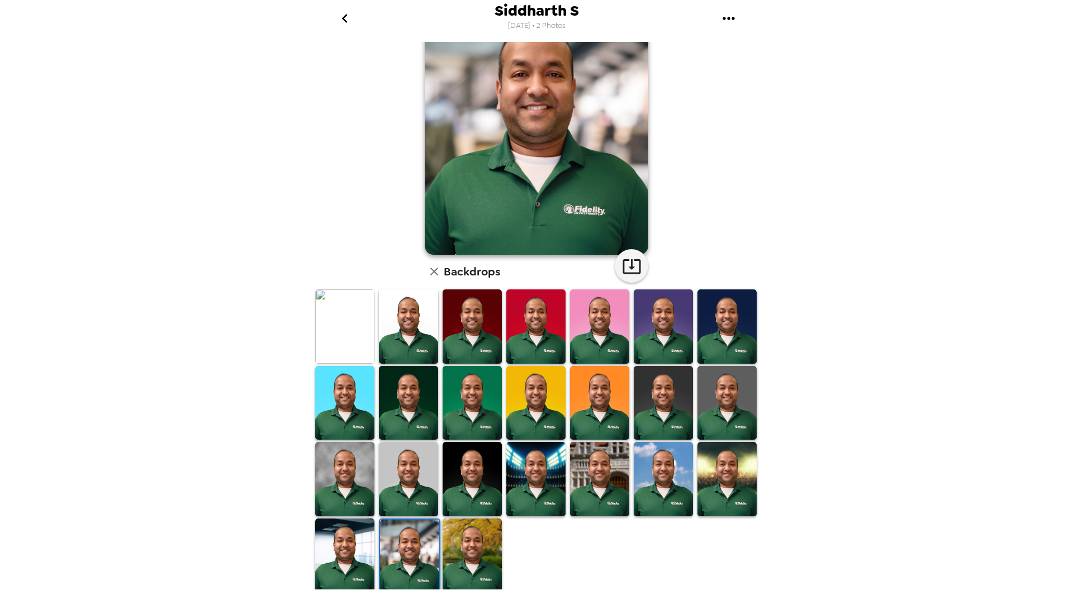
click at [733, 494] on img at bounding box center [727, 479] width 59 height 74
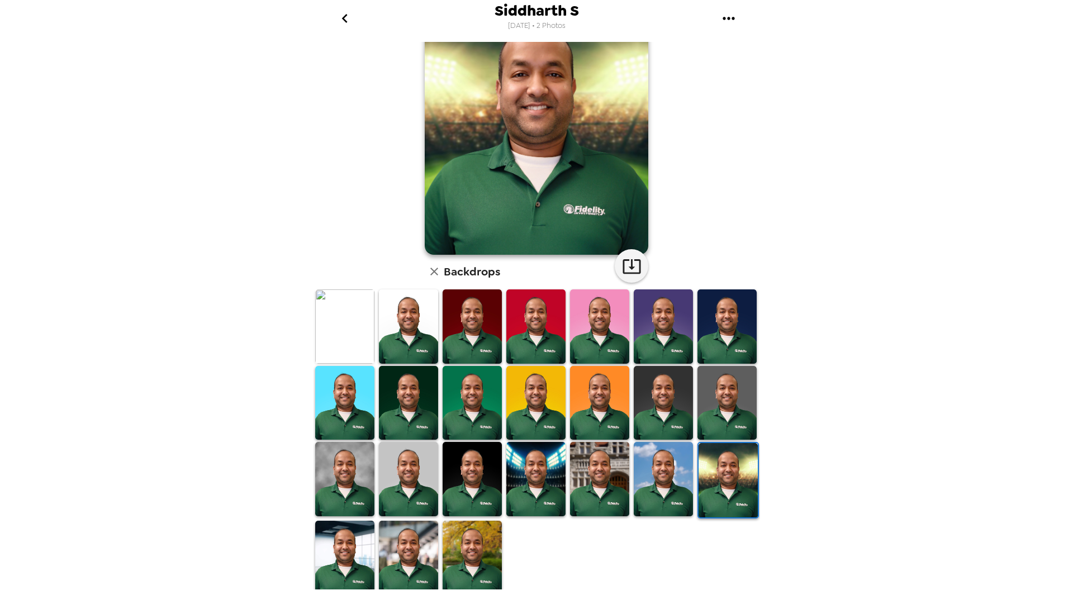
click at [662, 489] on img at bounding box center [663, 479] width 59 height 74
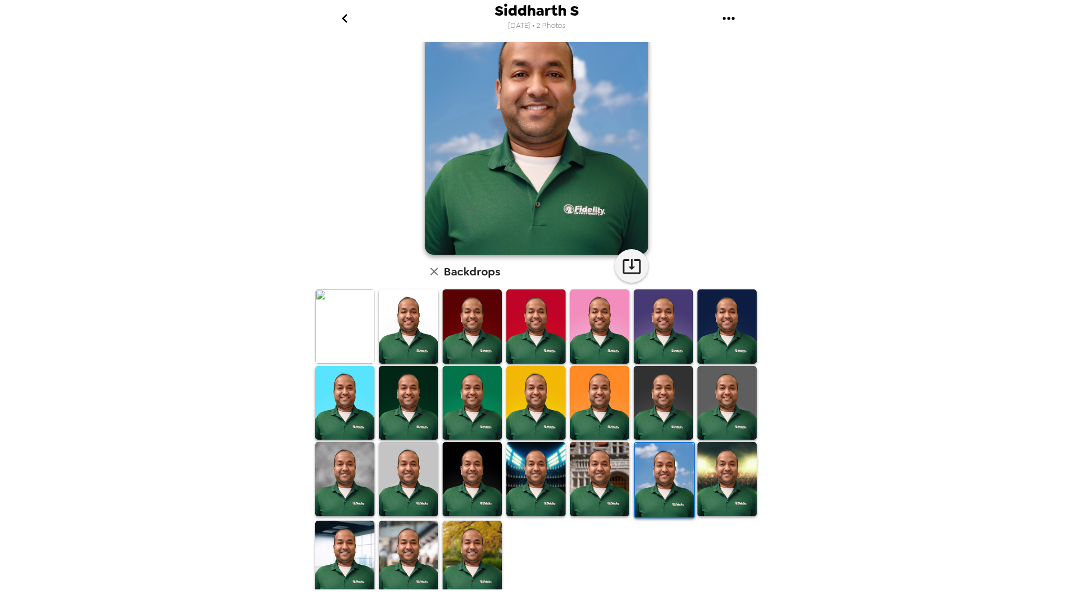
drag, startPoint x: 422, startPoint y: 532, endPoint x: 426, endPoint y: 523, distance: 9.3
click at [422, 532] on img at bounding box center [408, 558] width 59 height 74
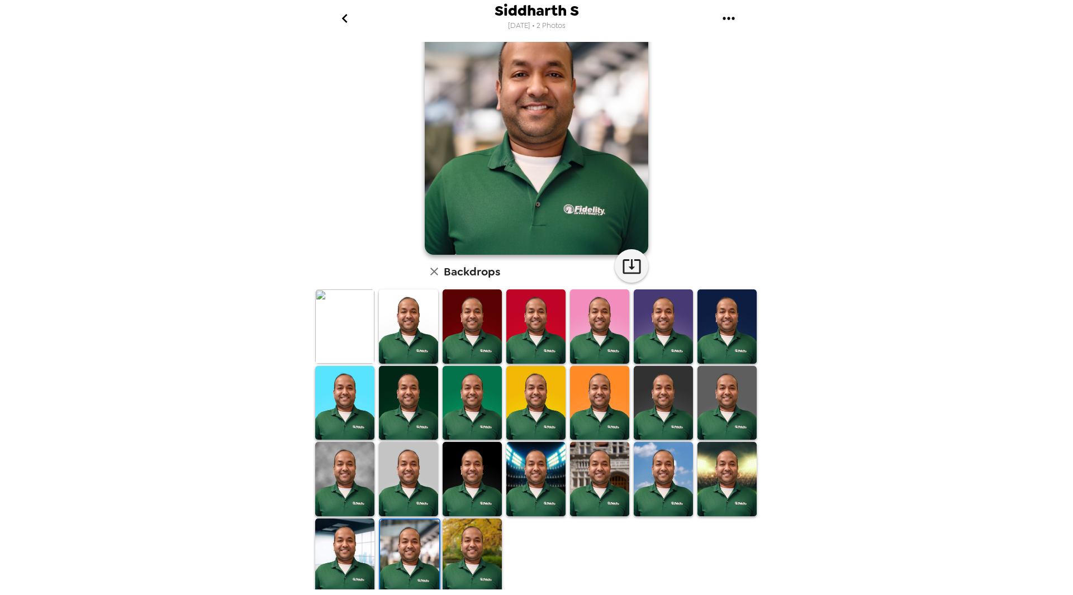
drag, startPoint x: 544, startPoint y: 111, endPoint x: 672, endPoint y: 214, distance: 163.4
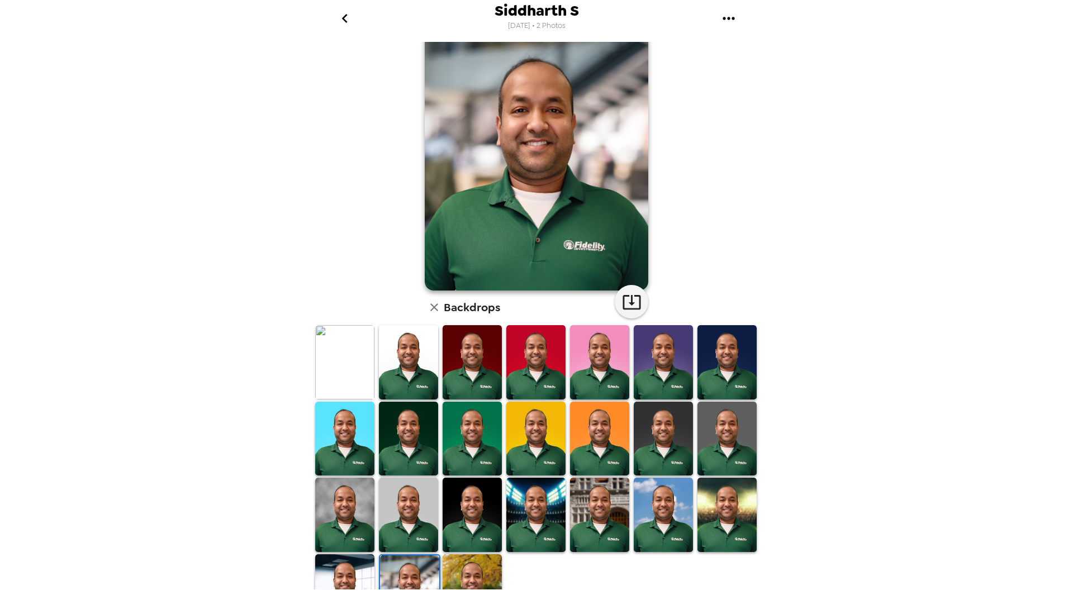
scroll to position [0, 0]
